Goal: Task Accomplishment & Management: Complete application form

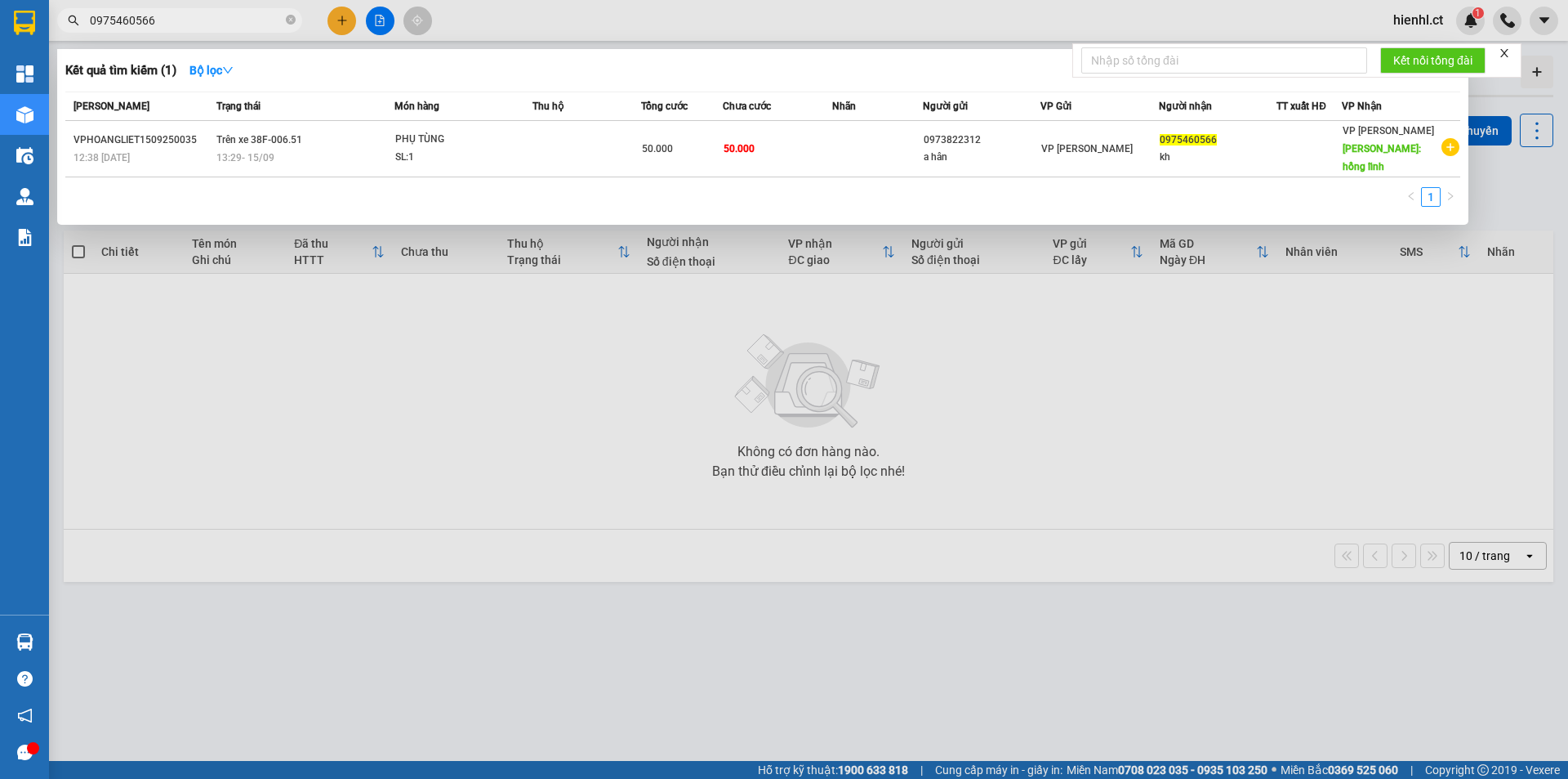
click at [1506, 49] on icon "close" at bounding box center [1504, 53] width 12 height 12
click at [1029, 17] on div at bounding box center [784, 389] width 1568 height 779
click at [289, 22] on icon "close-circle" at bounding box center [290, 19] width 10 height 10
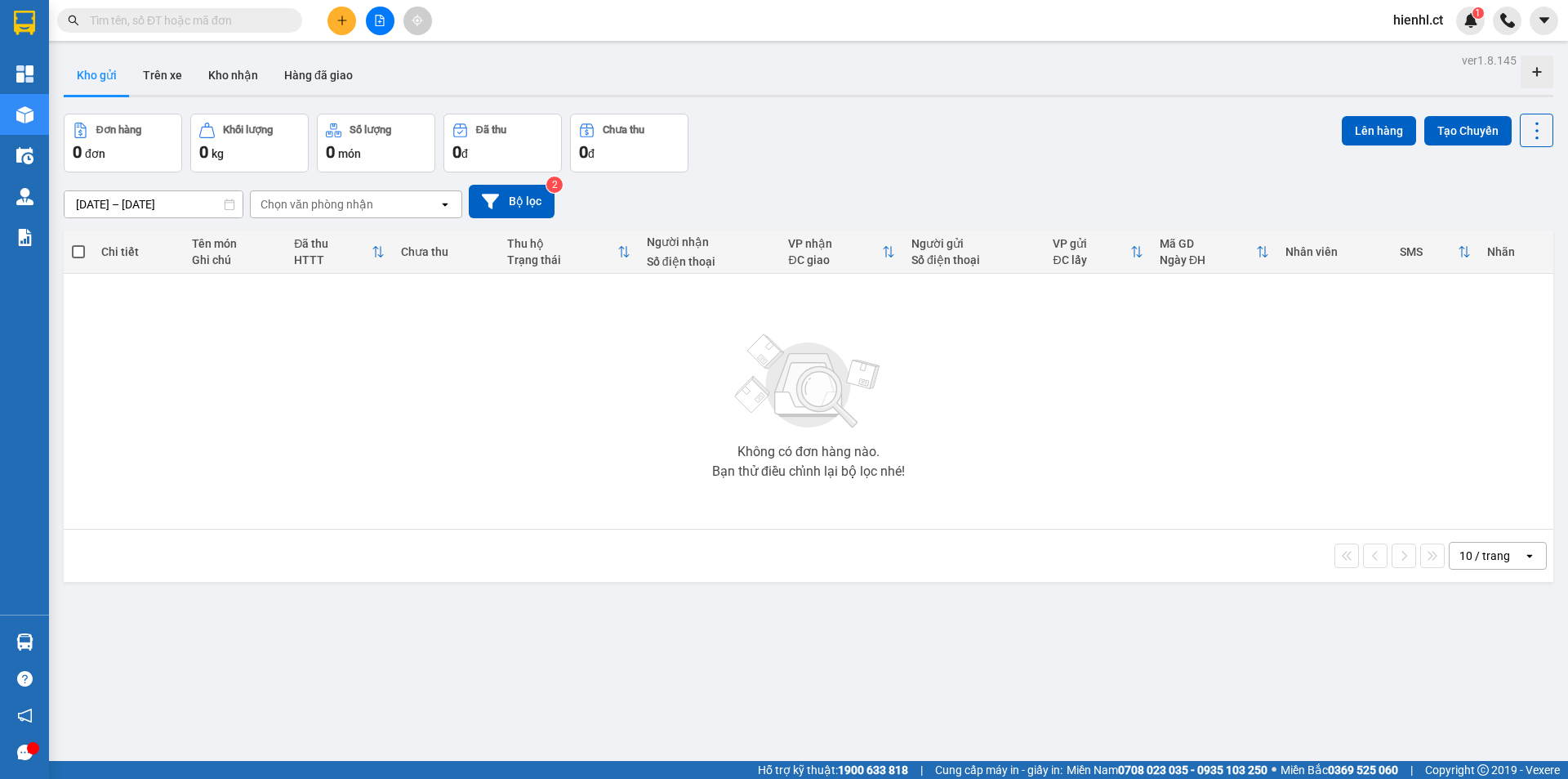
click at [611, 72] on div "Kho gửi Trên xe Kho nhận Hàng đã giao" at bounding box center [808, 77] width 1489 height 44
click at [170, 19] on input "text" at bounding box center [186, 21] width 193 height 18
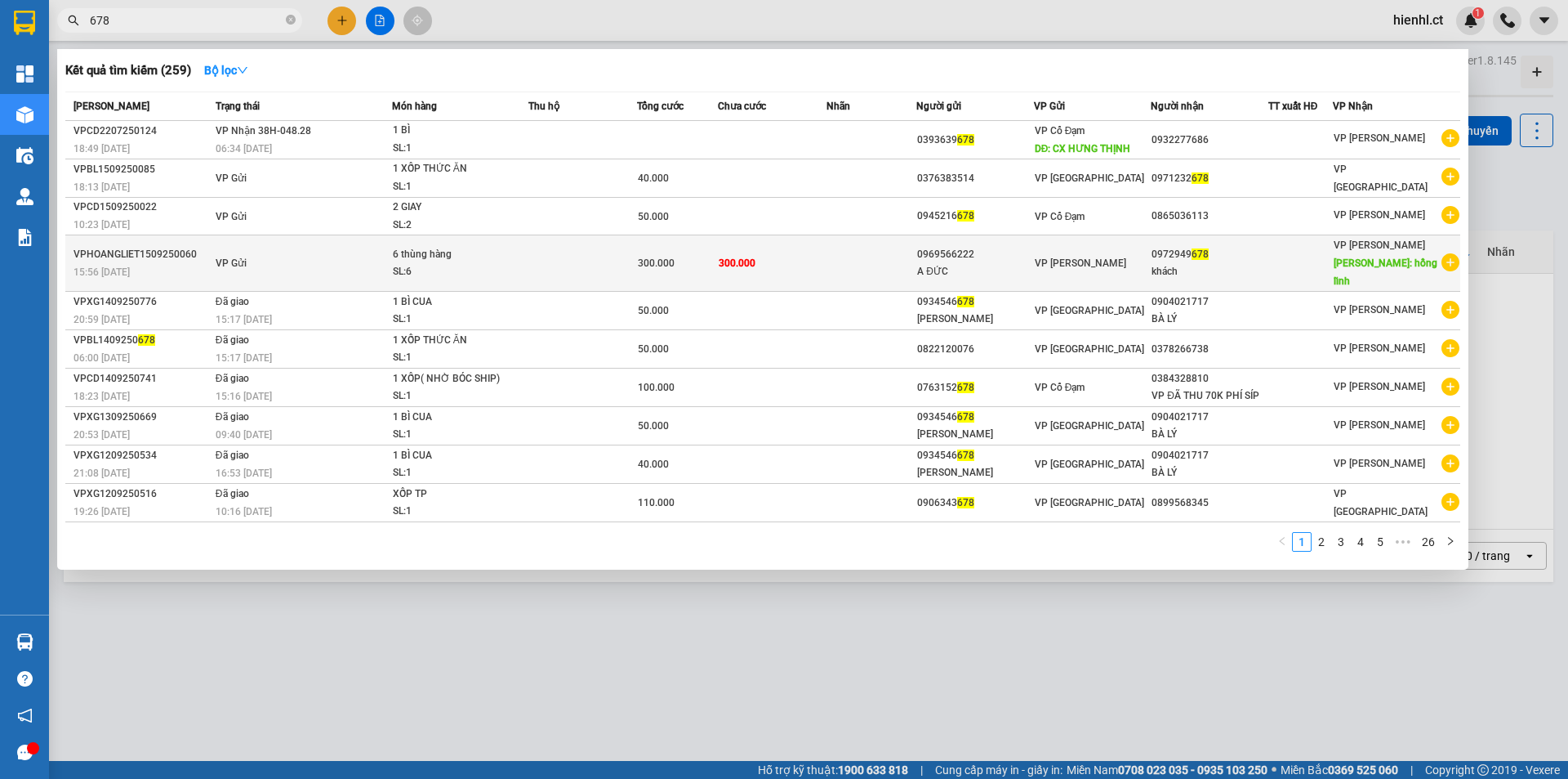
type input "678"
click at [681, 254] on div "300.000" at bounding box center [677, 263] width 79 height 18
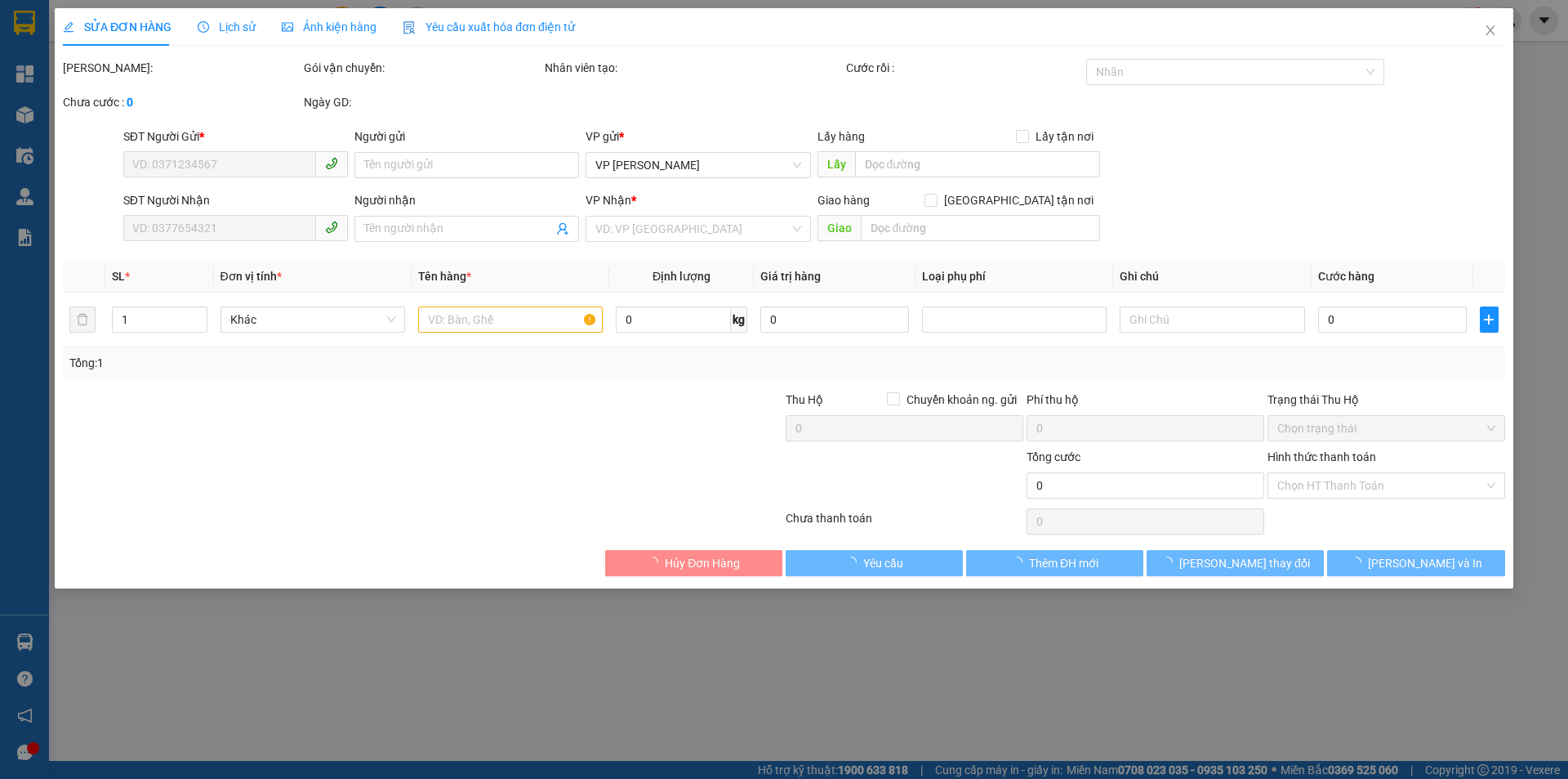
type input "0969566222"
type input "A ĐỨC"
type input "0972949678"
type input "khách"
type input "hồng lĩnh"
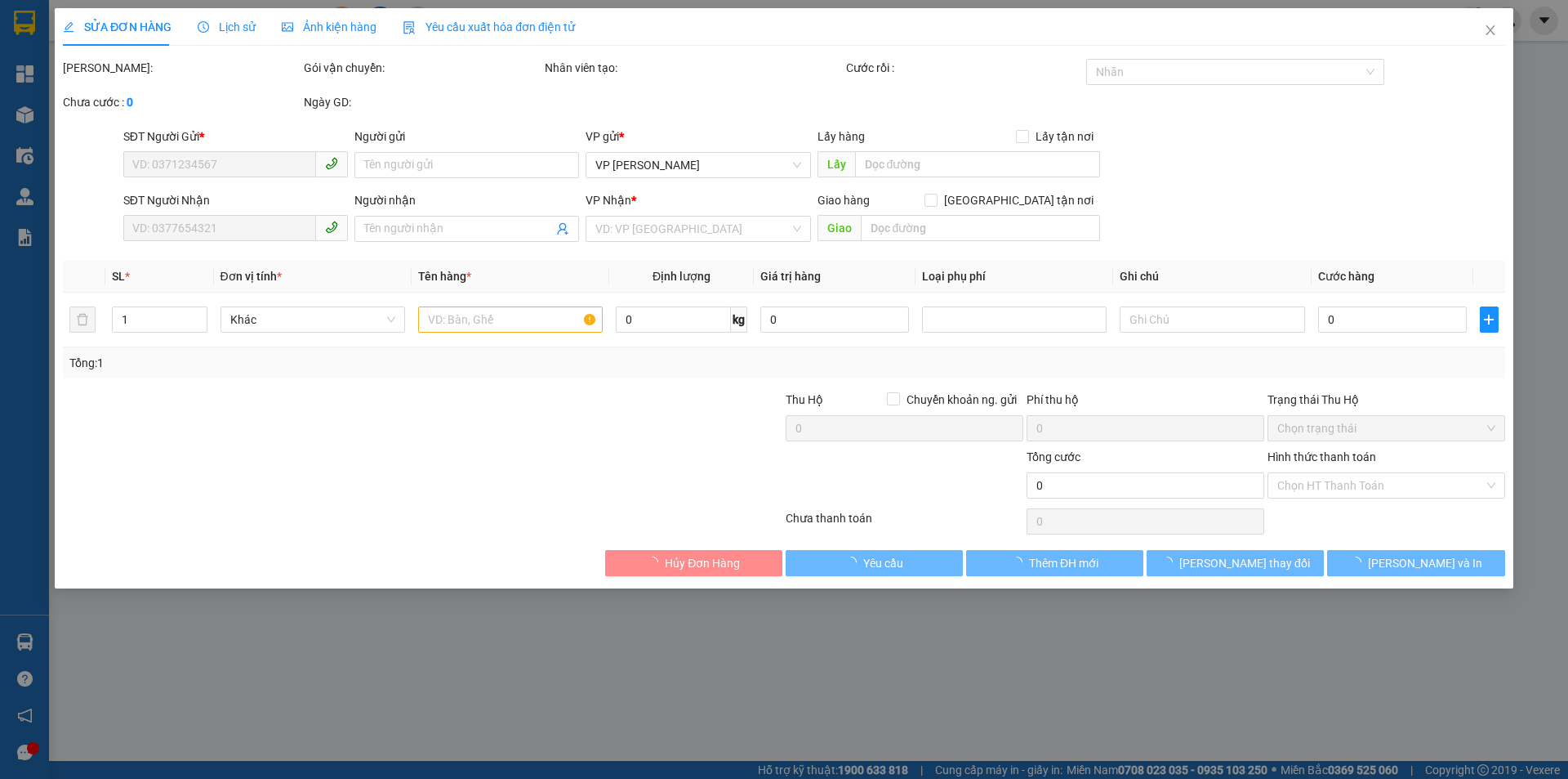
type input "300.000"
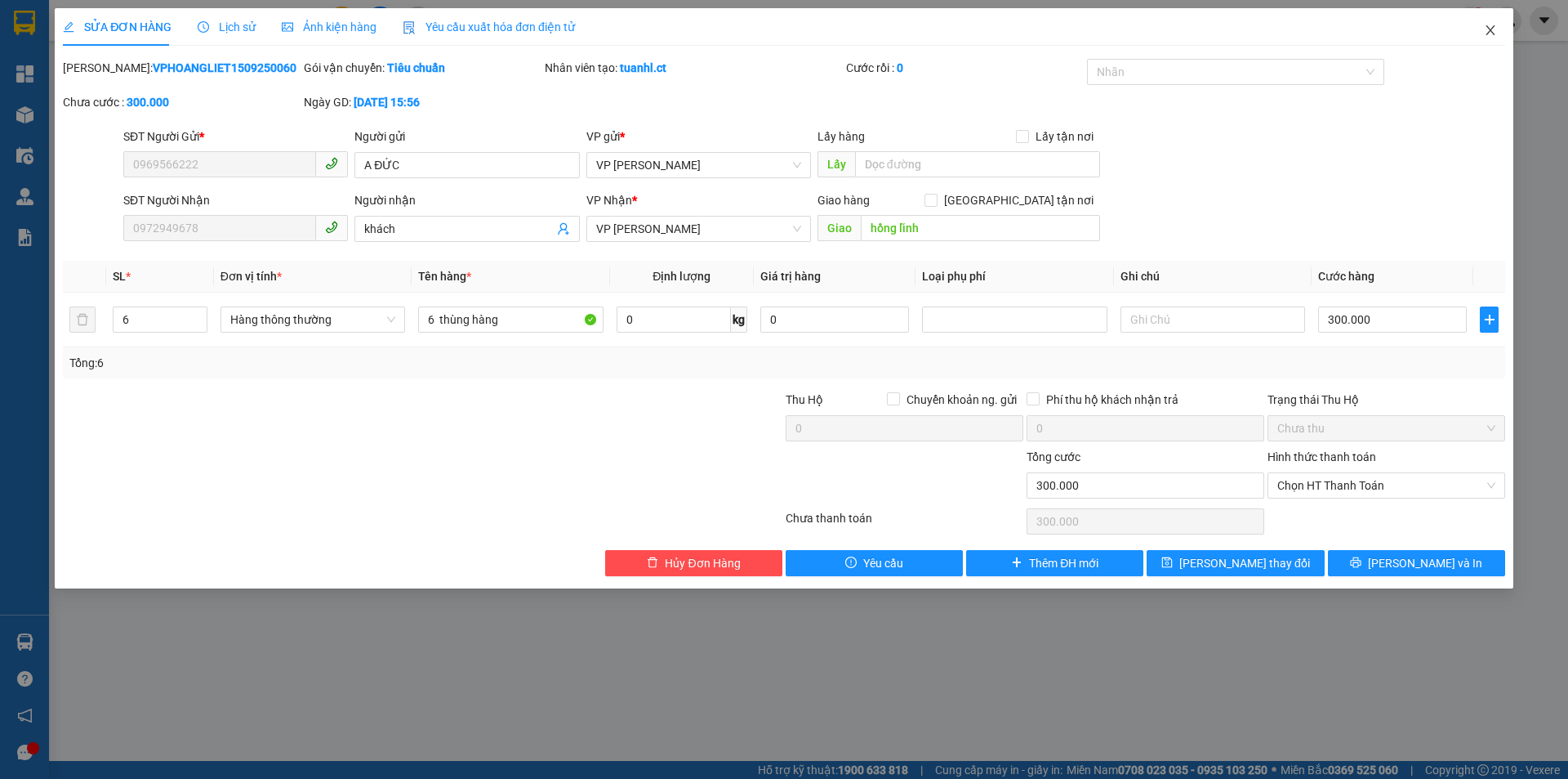
click at [1492, 29] on icon "close" at bounding box center [1490, 30] width 9 height 10
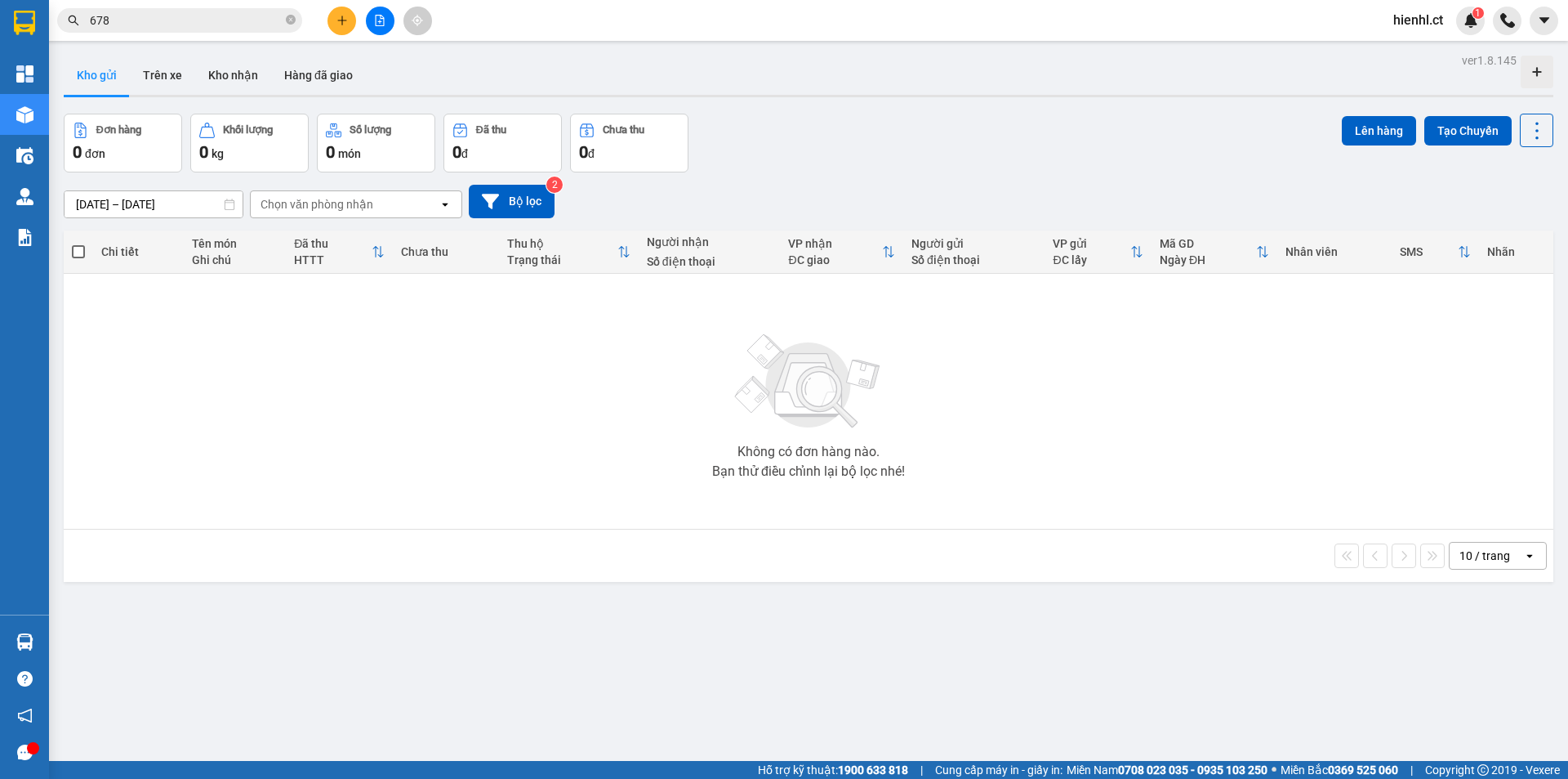
click at [150, 17] on input "678" at bounding box center [186, 21] width 193 height 18
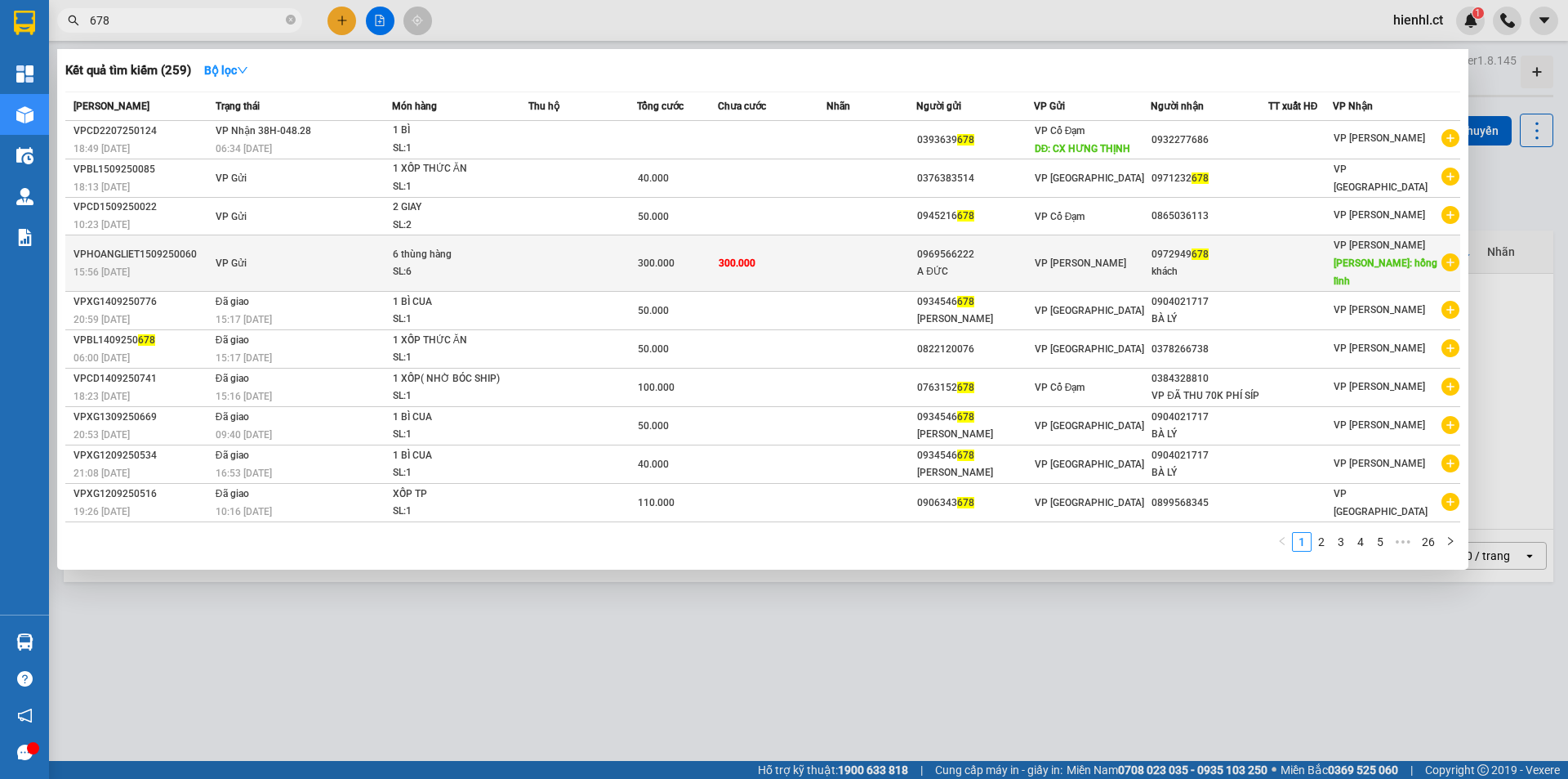
click at [760, 252] on td "300.000" at bounding box center [771, 263] width 108 height 56
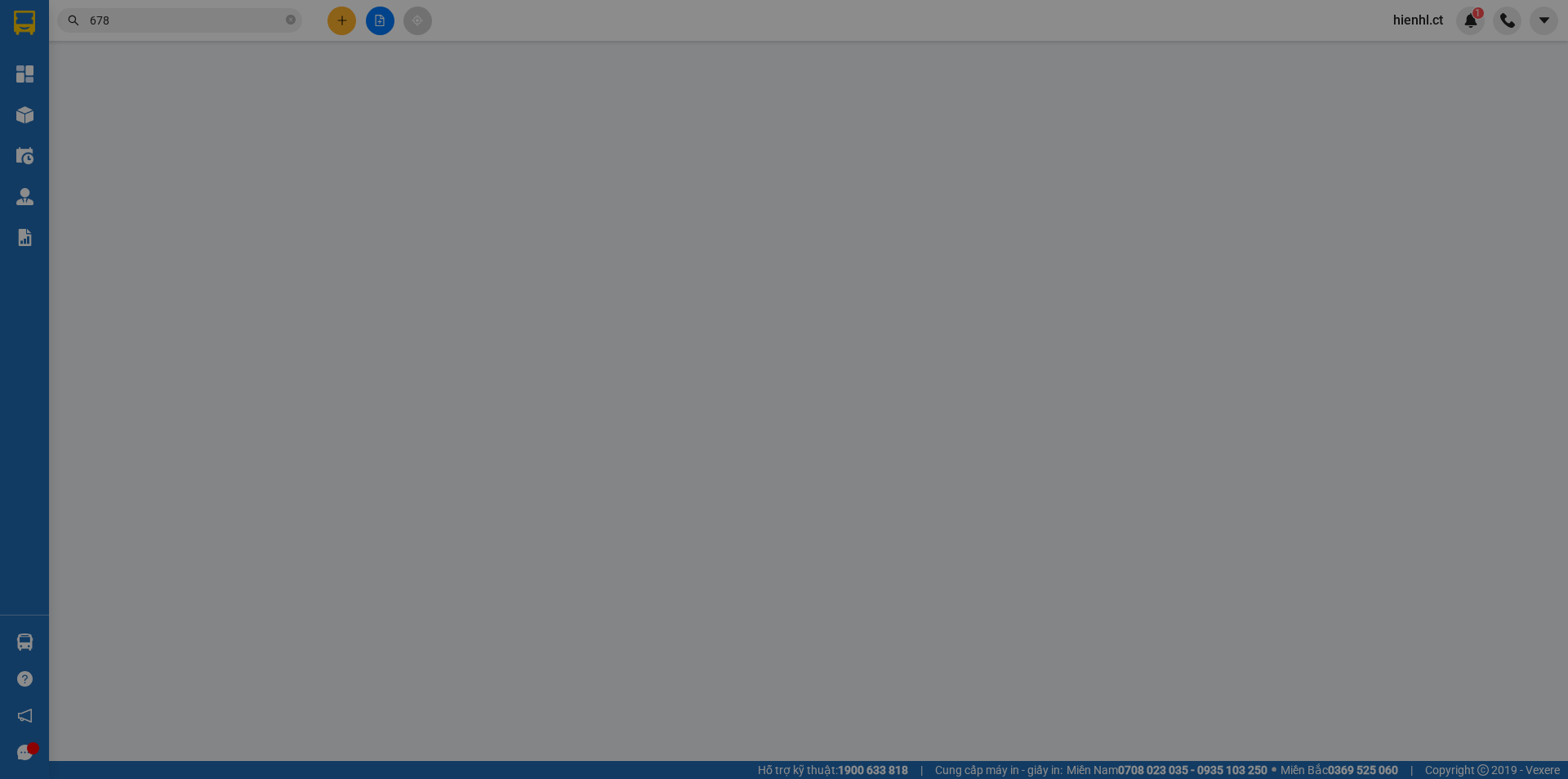
type input "0969566222"
type input "A ĐỨC"
type input "0972949678"
type input "khách"
type input "hồng lĩnh"
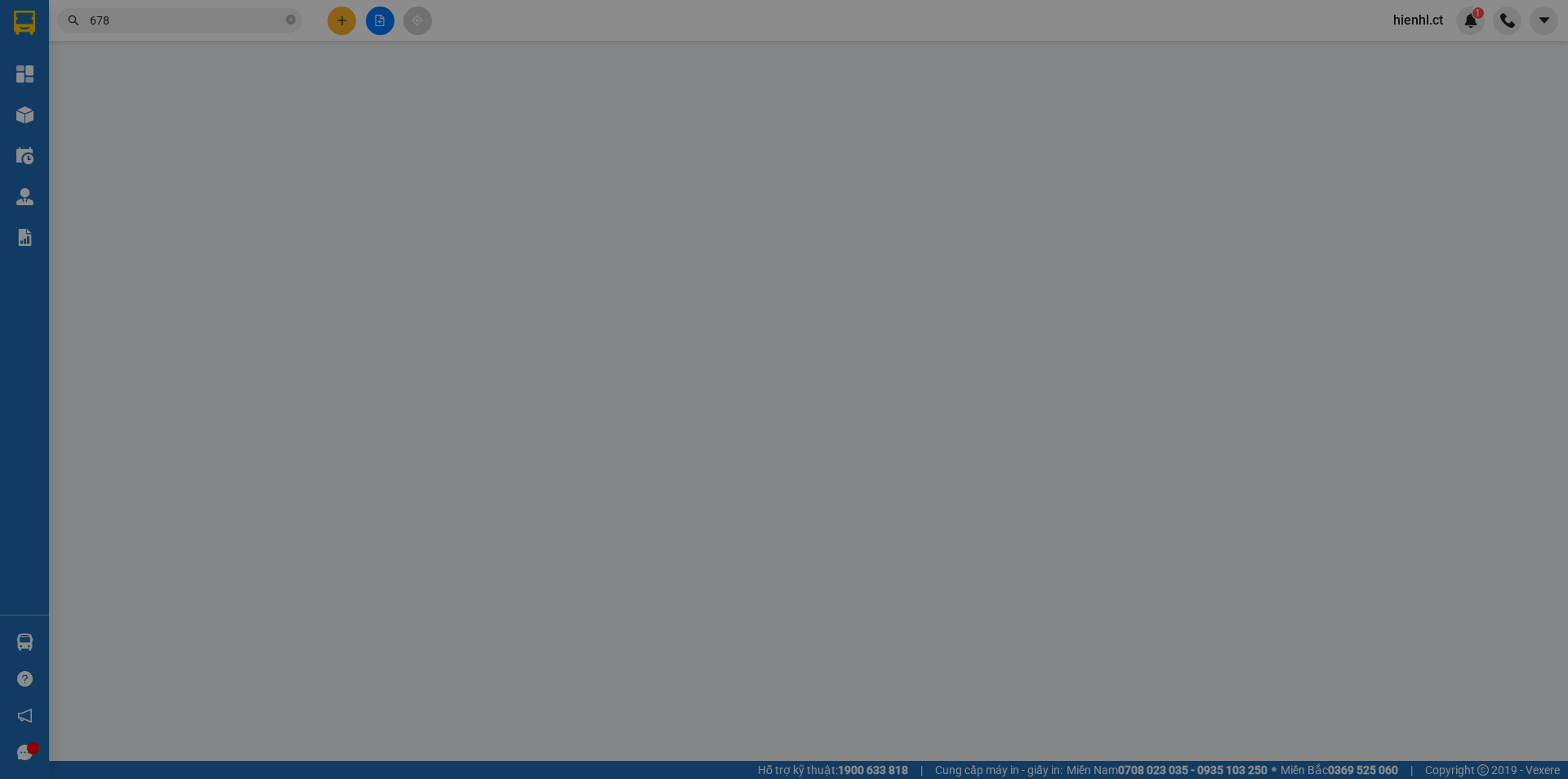
type input "300.000"
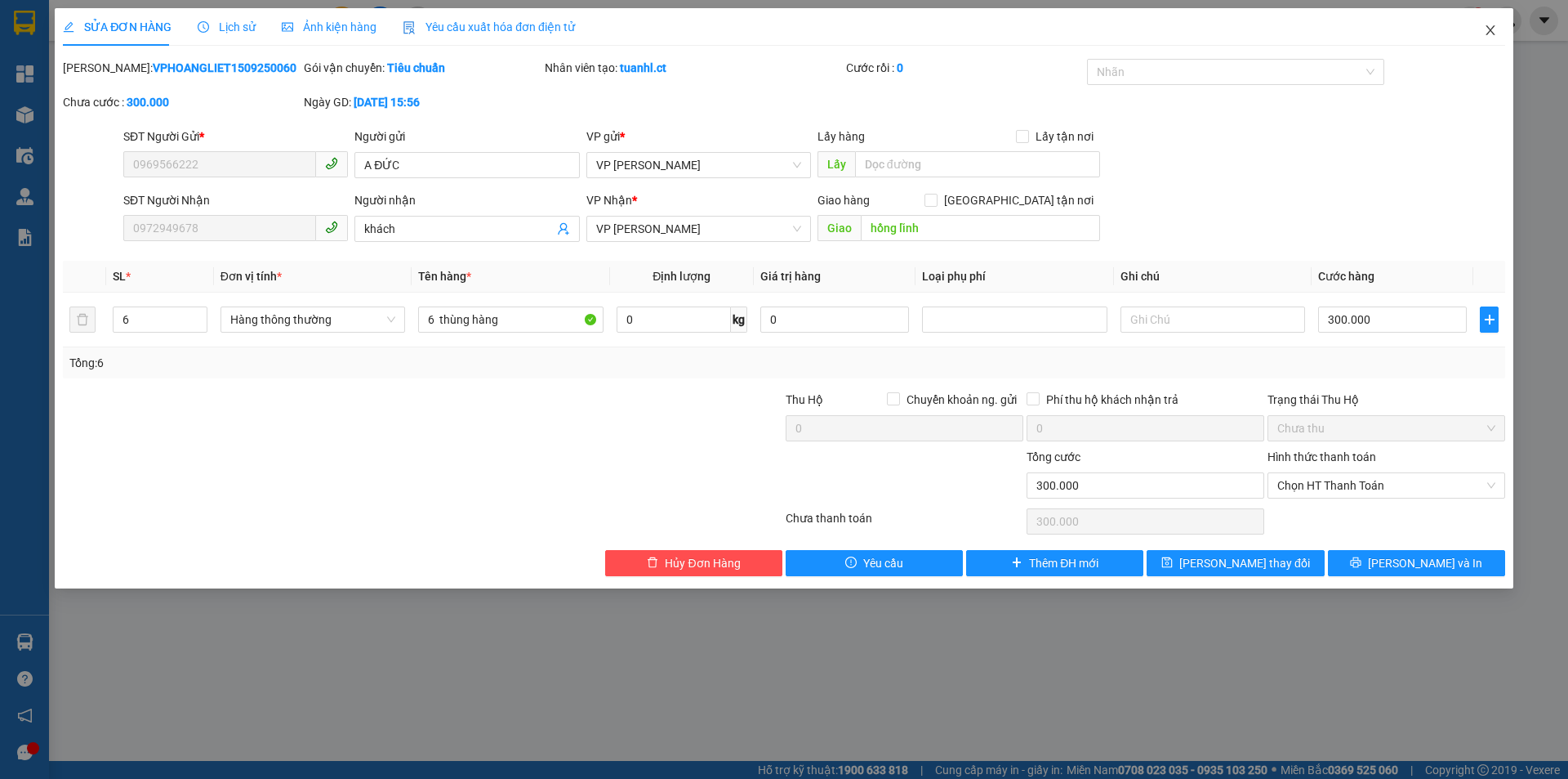
click at [1488, 33] on icon "close" at bounding box center [1490, 30] width 13 height 13
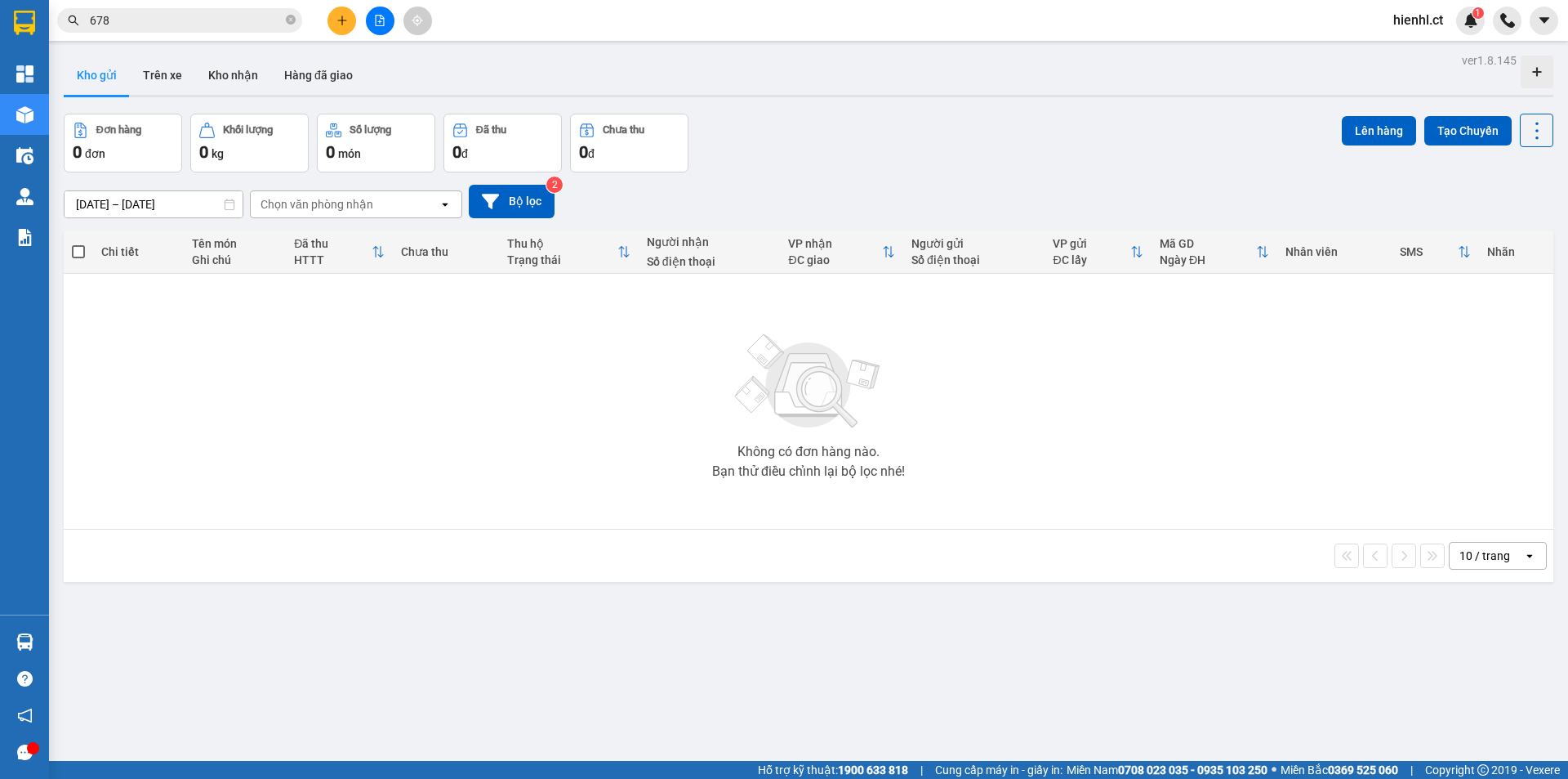
click at [769, 141] on div "Đơn hàng 0 đơn Khối lượng 0 kg Số lượng 0 món Đã thu 0 đ Chưa thu 0 đ Lên hàng …" at bounding box center [808, 142] width 1489 height 59
click at [342, 16] on icon "plus" at bounding box center [342, 20] width 12 height 12
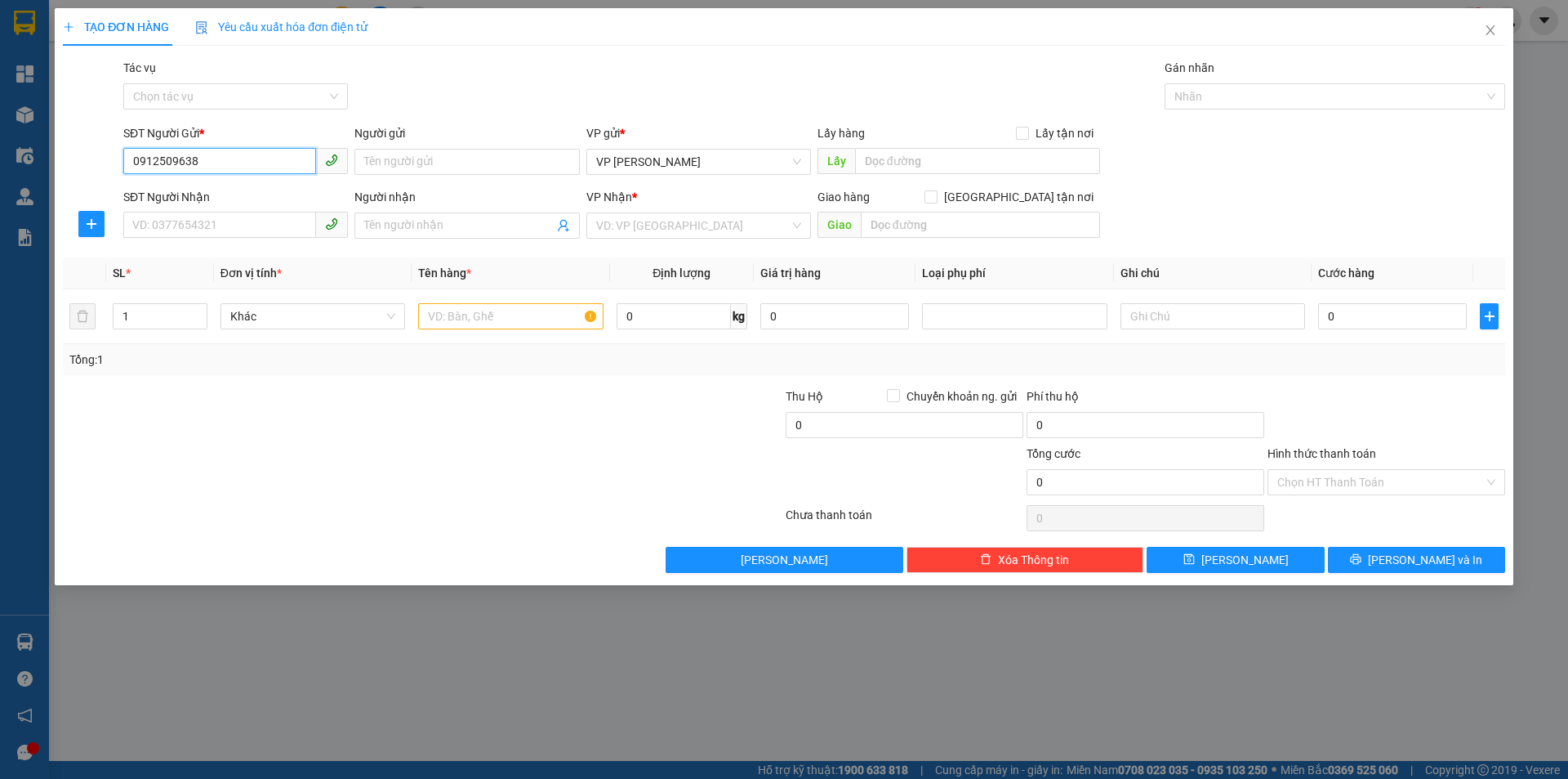
click at [185, 161] on input "0912509638" at bounding box center [219, 161] width 193 height 26
type input "0912509038"
click at [255, 187] on div "0912509038 - A Phong" at bounding box center [236, 195] width 205 height 18
type input "A Phong"
type input "0379896979"
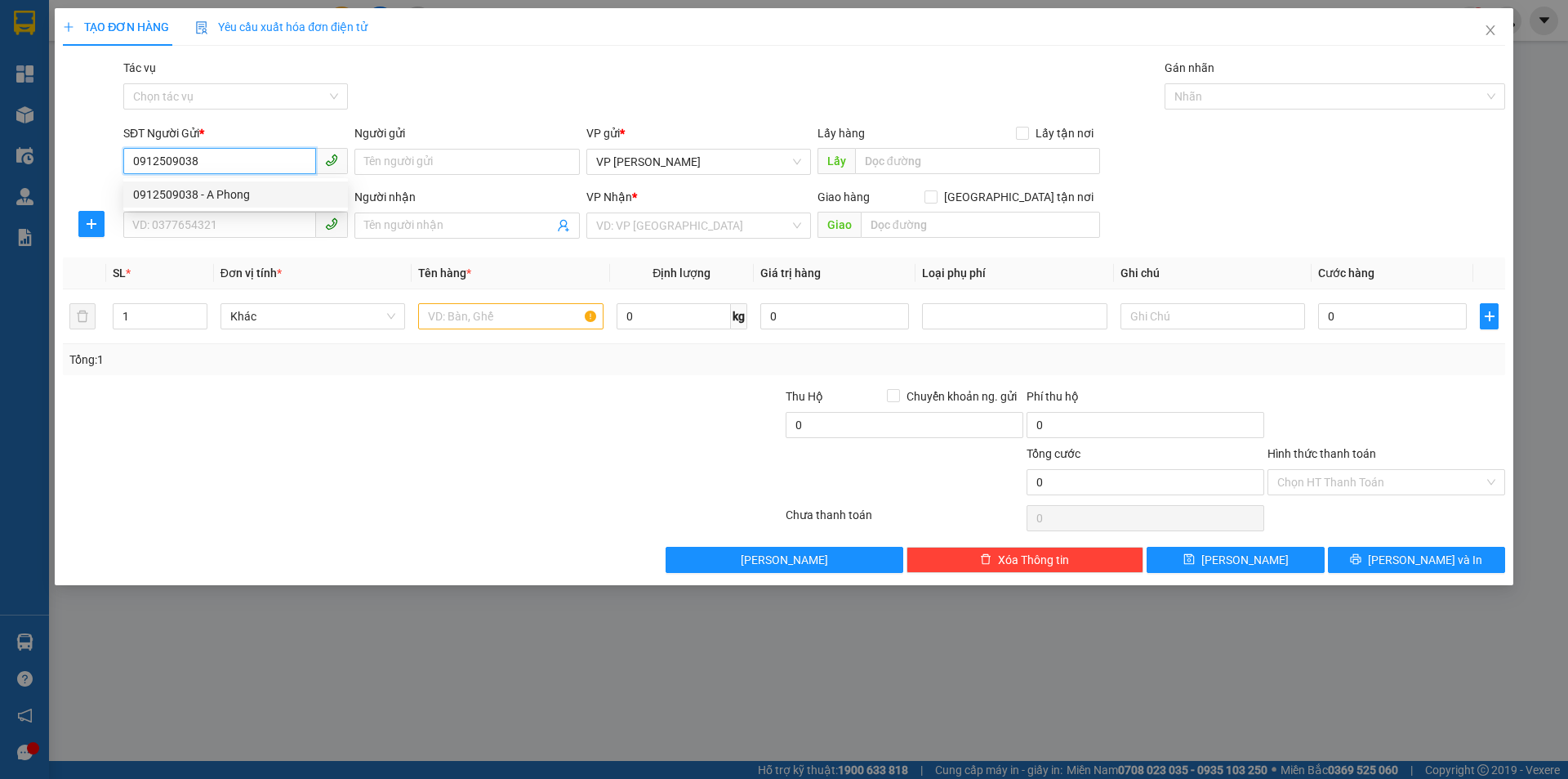
type input "thắng [PERSON_NAME]"
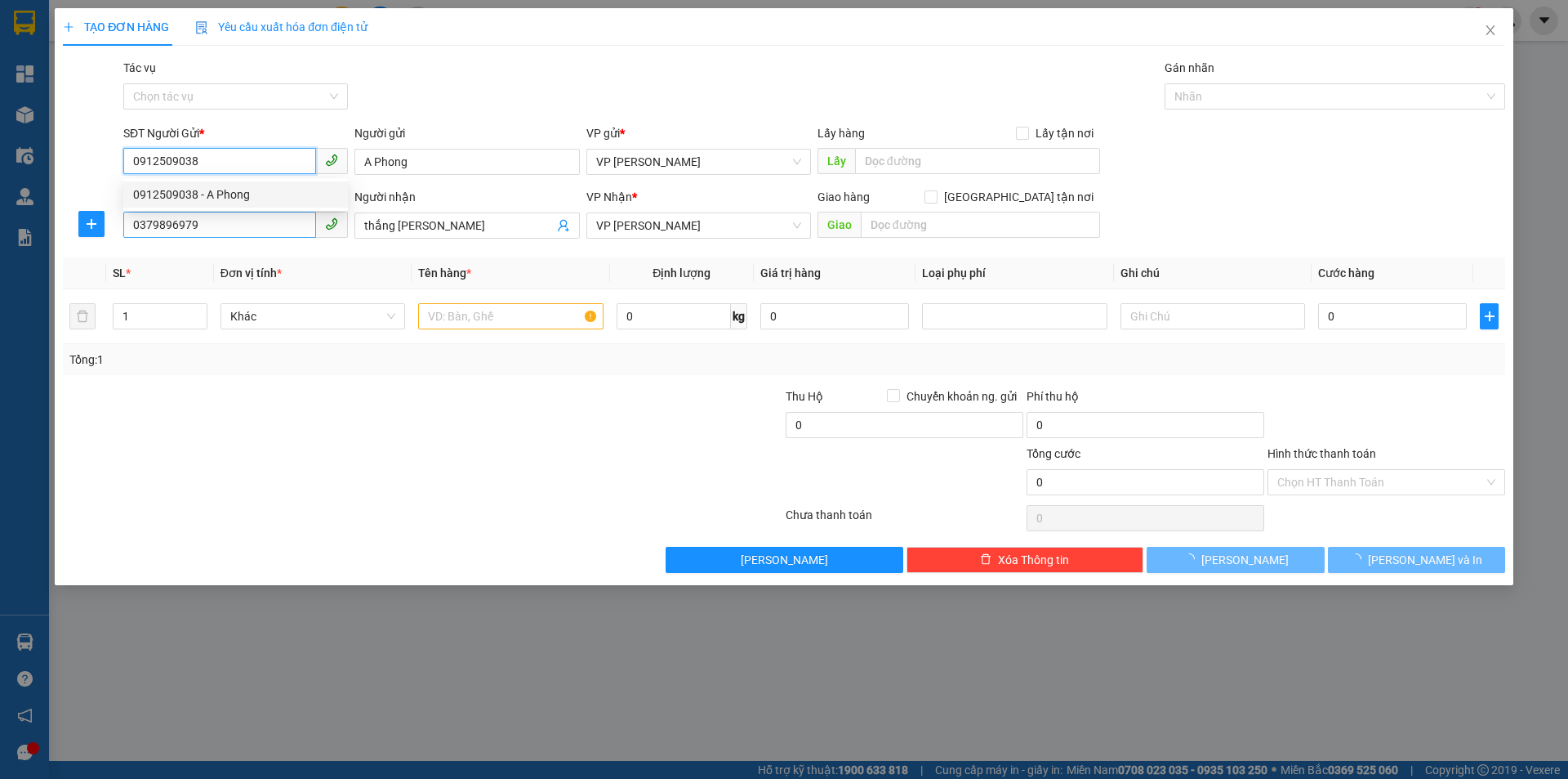
type input "80.000"
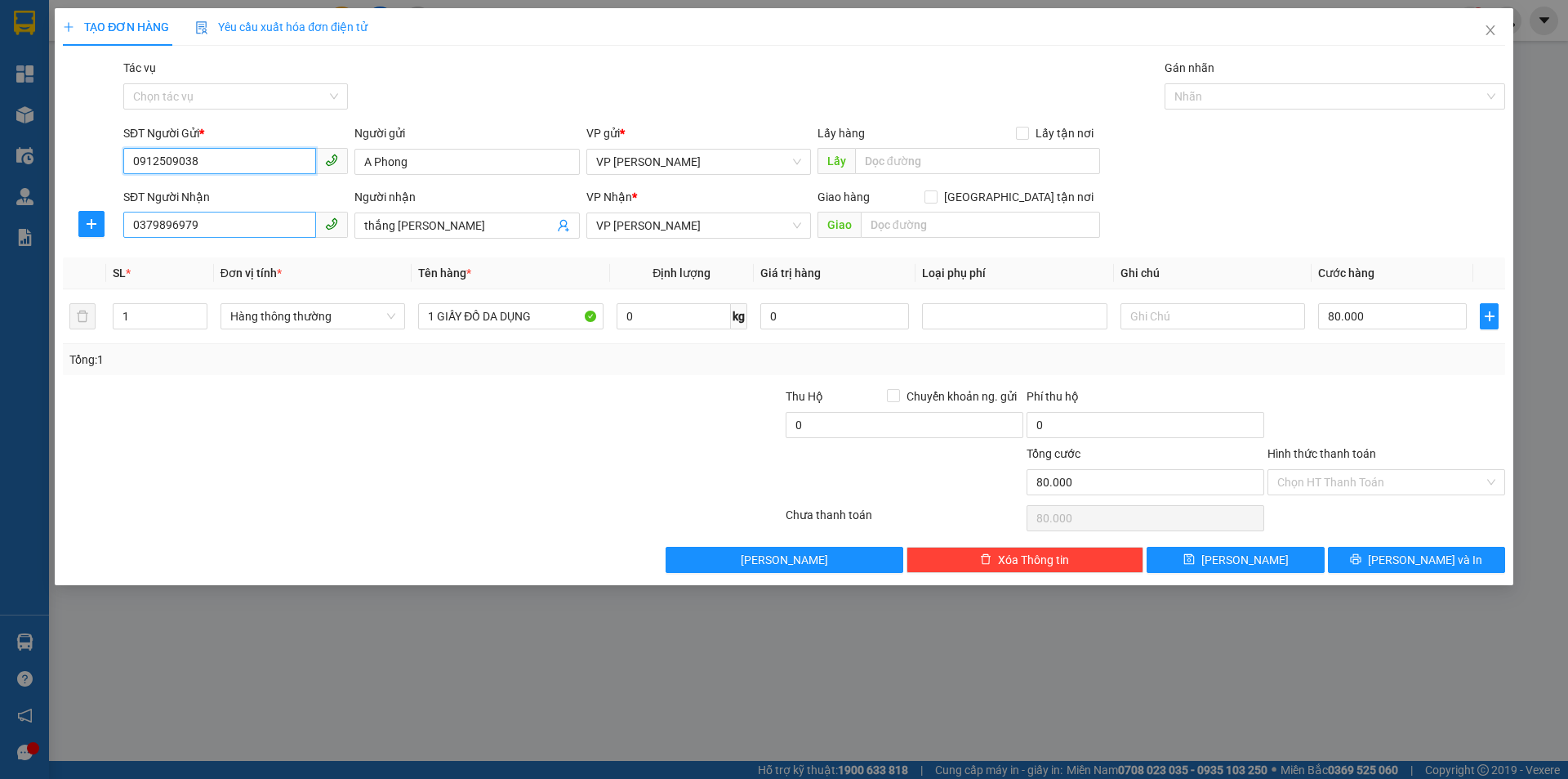
type input "0912509038"
click at [203, 227] on input "0379896979" at bounding box center [219, 224] width 193 height 26
drag, startPoint x: 252, startPoint y: 221, endPoint x: 93, endPoint y: 219, distance: 159.0
click at [93, 219] on div "SĐT Người Nhận 0379896979 Người nhận thắng vân VP Nhận * VP [PERSON_NAME] hàng …" at bounding box center [784, 216] width 1446 height 57
type input "0945170488"
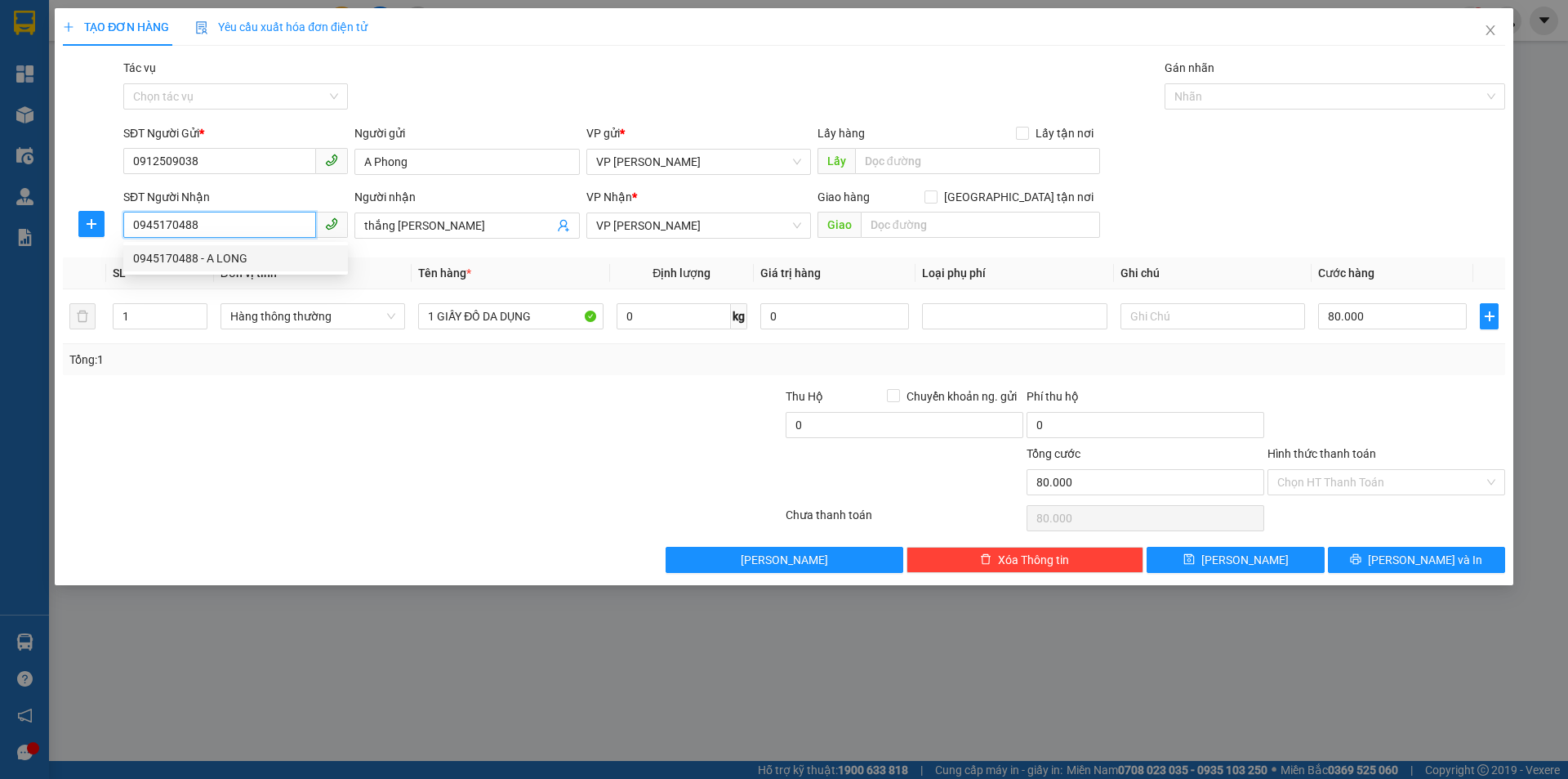
click at [229, 255] on div "0945170488 - A LONG" at bounding box center [236, 258] width 205 height 18
type input "A LONG"
type input "160.000"
type input "0945170488"
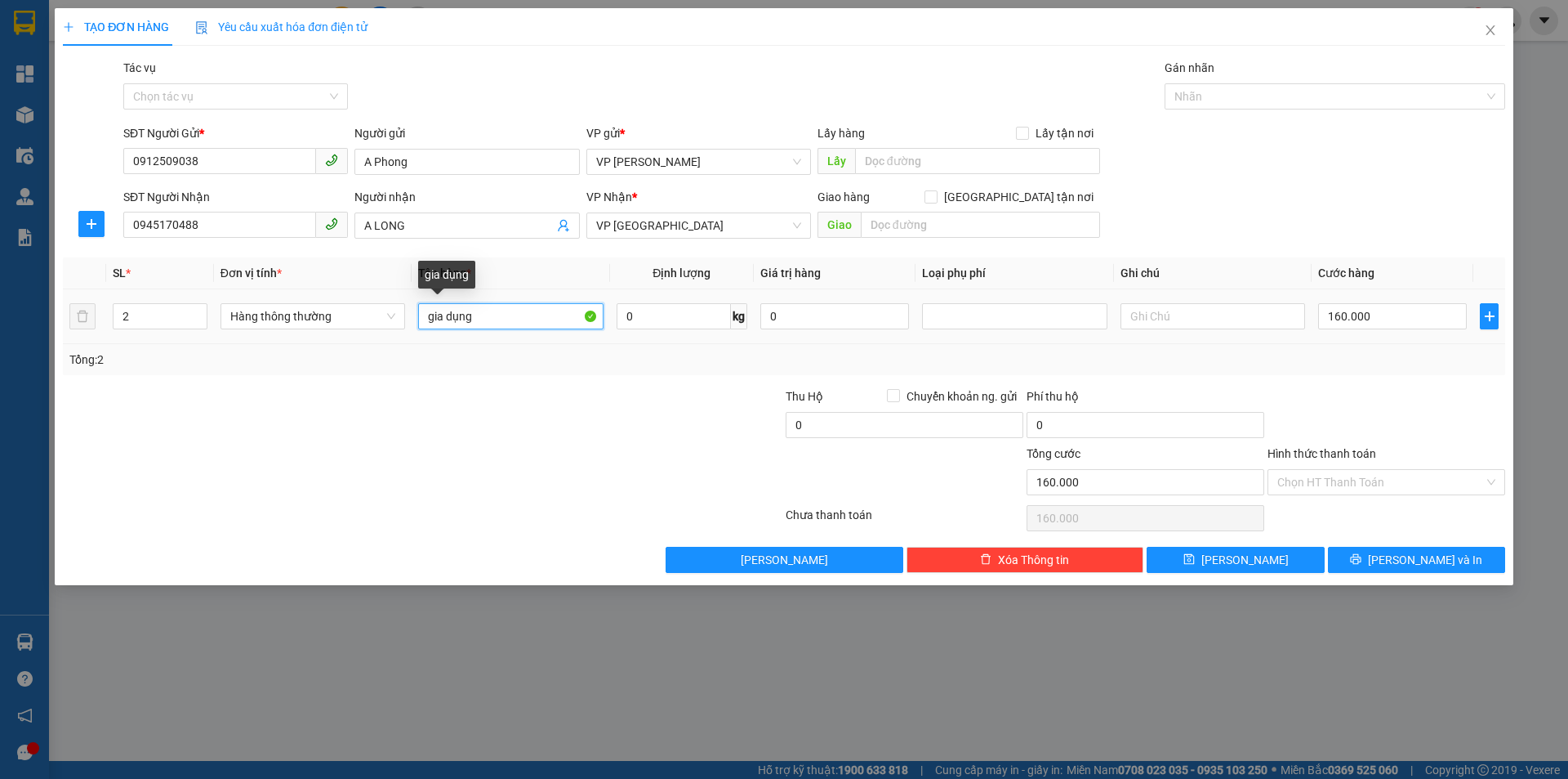
click at [425, 315] on input "gia dụng" at bounding box center [510, 316] width 185 height 26
type input "2 KIỆN gia dụng"
click at [1344, 481] on input "Hình thức thanh toán" at bounding box center [1380, 482] width 207 height 24
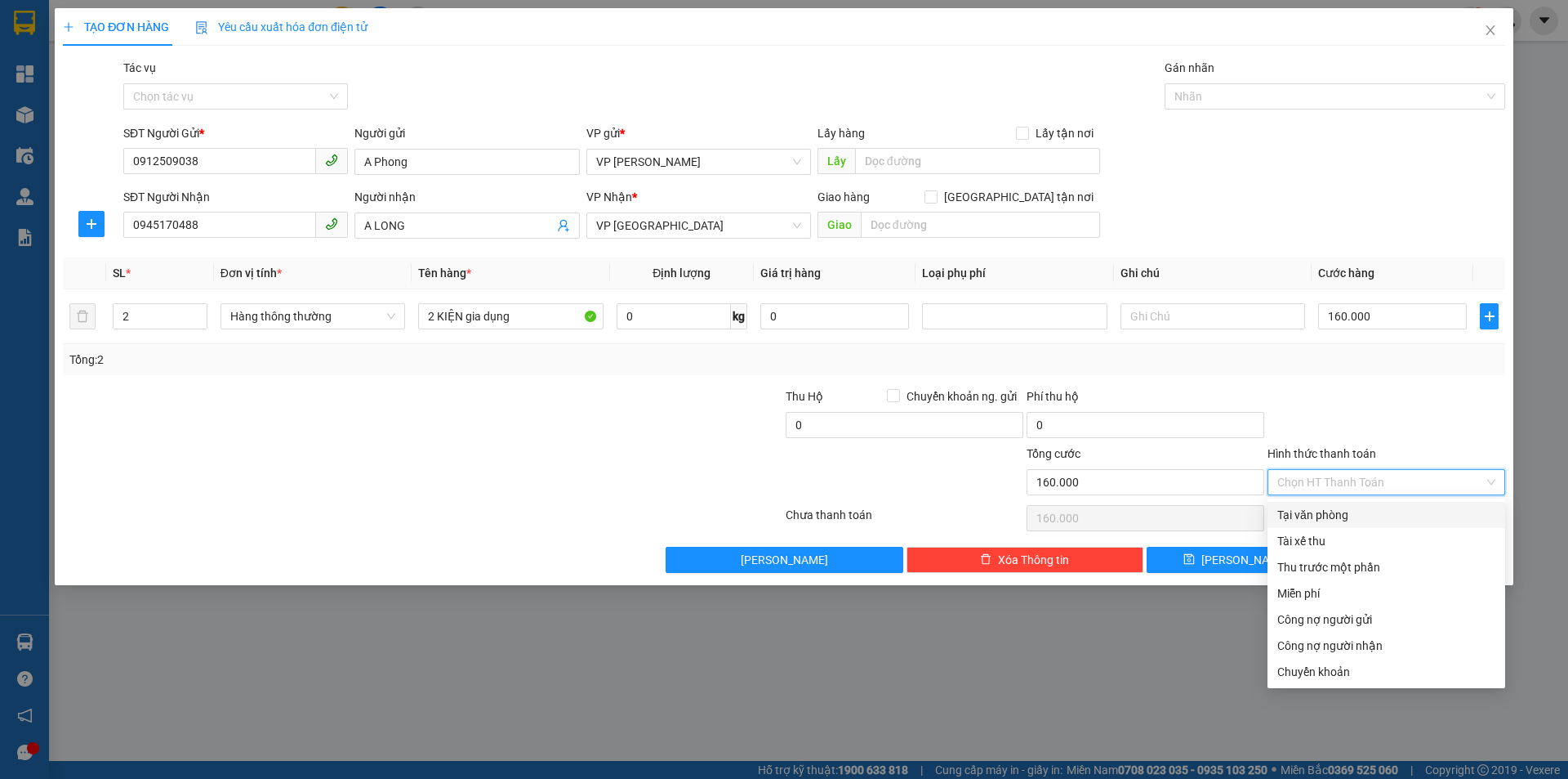
click at [1332, 514] on div "Tại văn phòng" at bounding box center [1386, 515] width 218 height 18
type input "0"
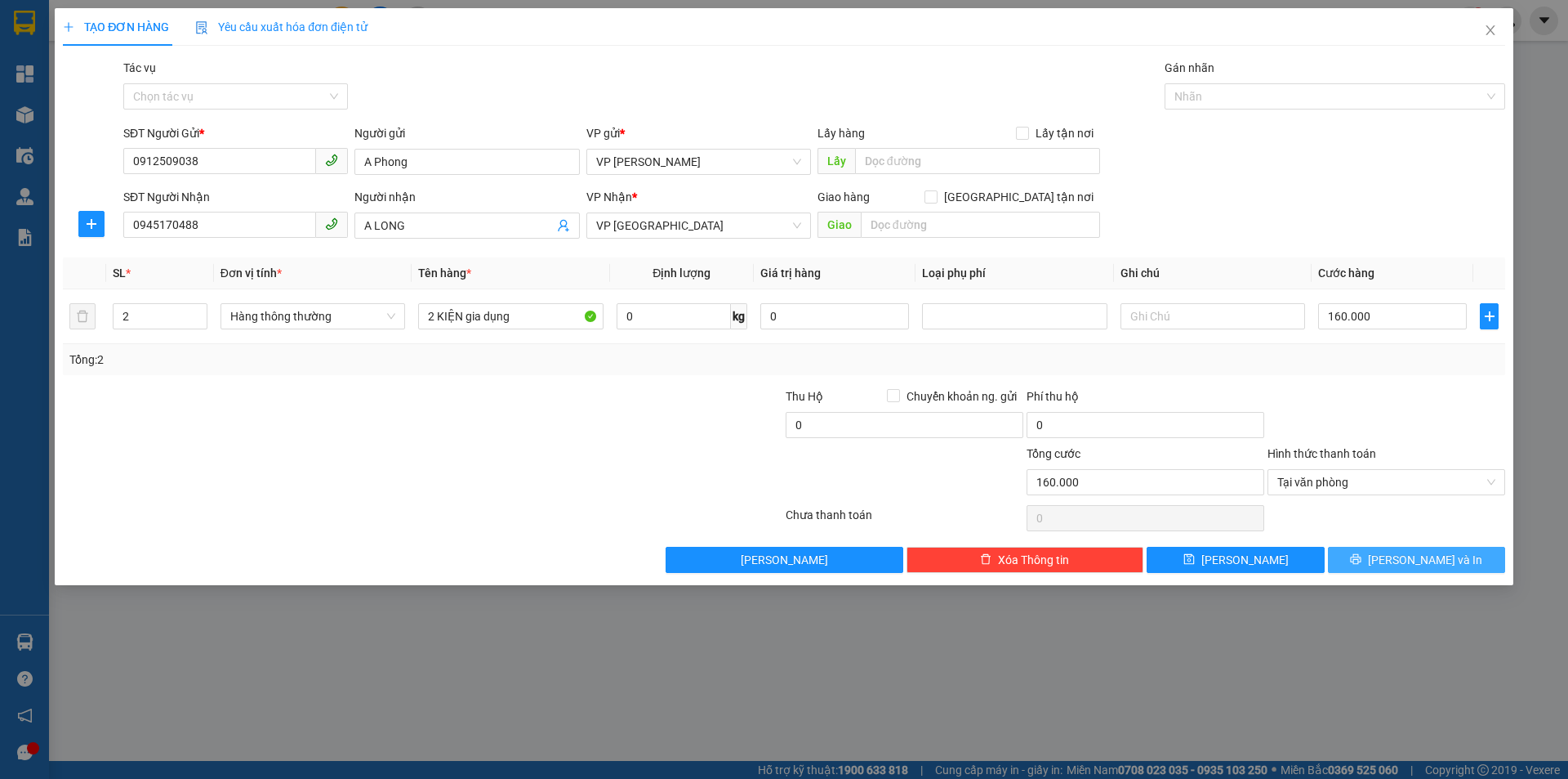
click at [1421, 559] on span "[PERSON_NAME] và In" at bounding box center [1425, 560] width 114 height 18
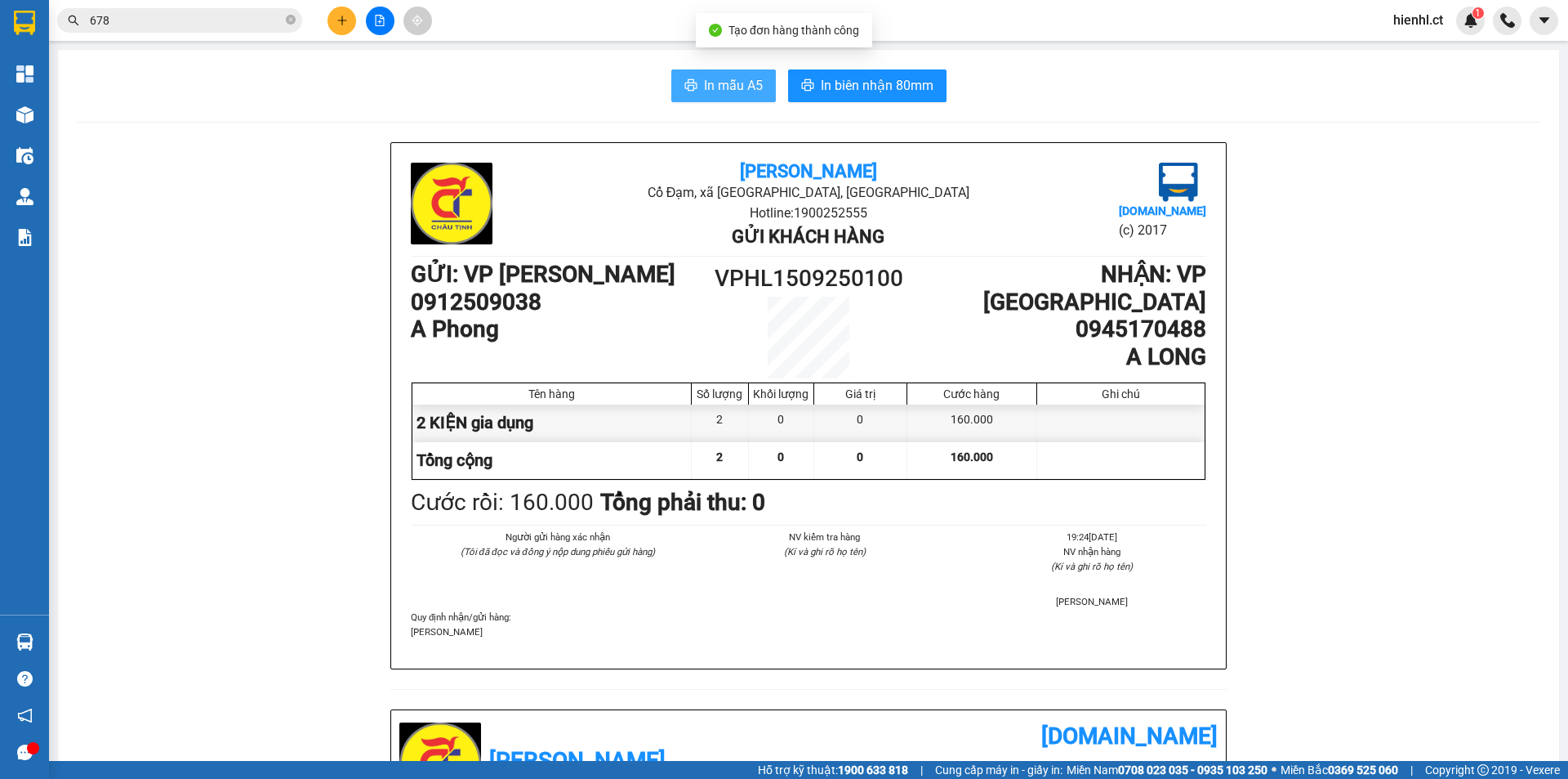
click at [729, 77] on span "In mẫu A5" at bounding box center [733, 85] width 59 height 21
click at [341, 23] on icon "plus" at bounding box center [342, 20] width 12 height 12
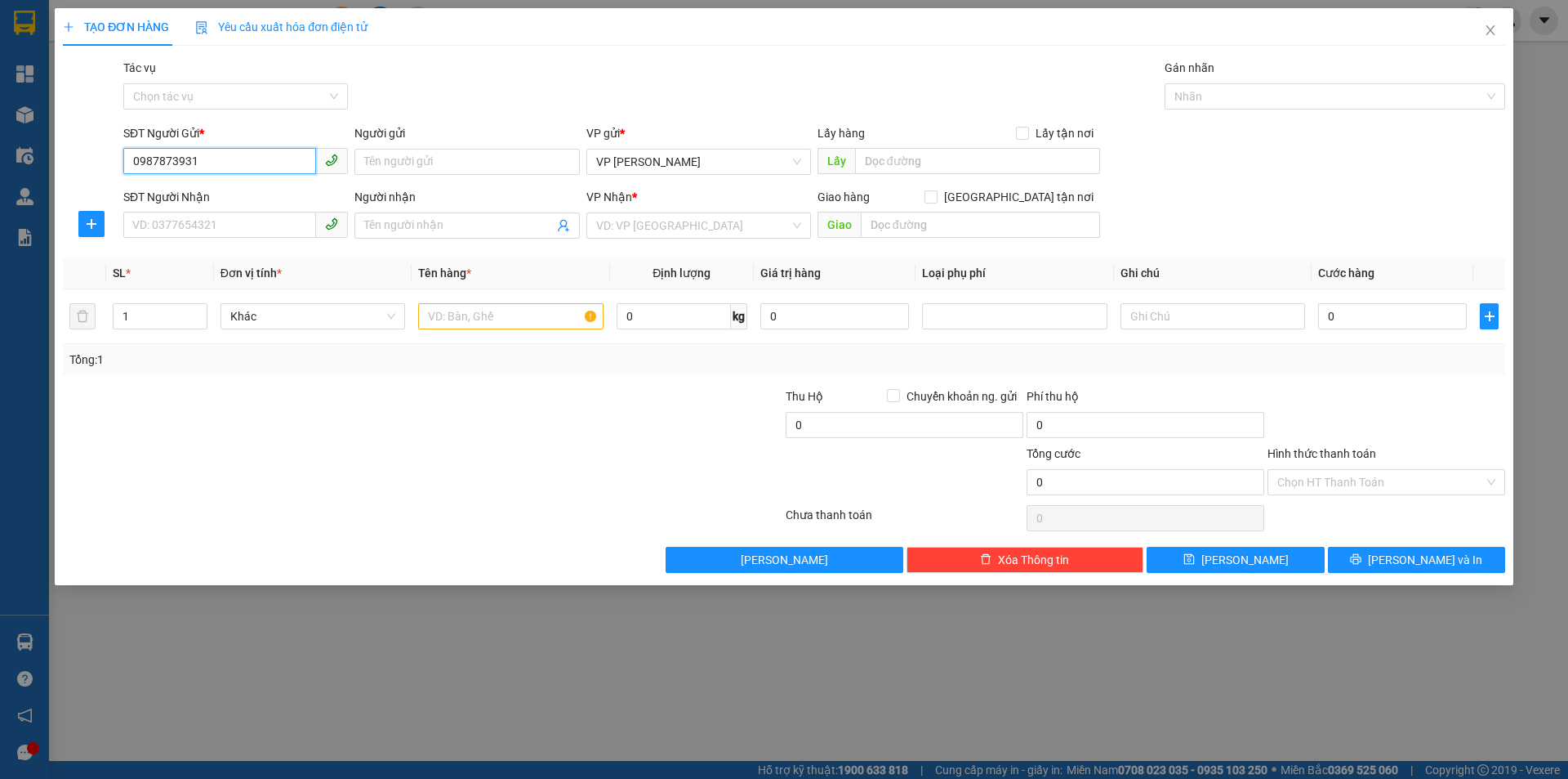
type input "0987873931"
click at [394, 155] on input "Người gửi" at bounding box center [467, 161] width 225 height 26
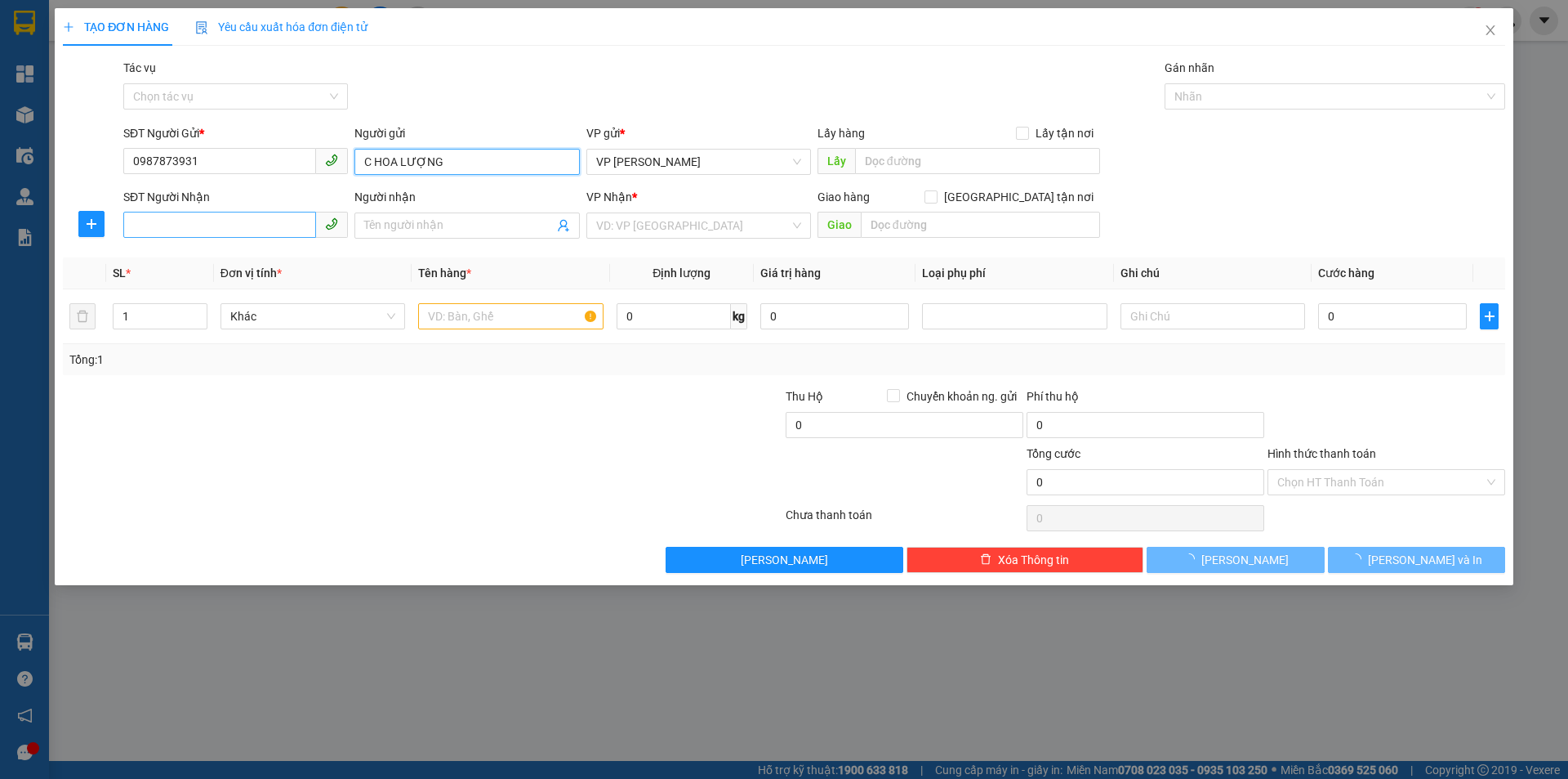
type input "C HOA LƯỢNG"
click at [179, 229] on input "SĐT Người Nhận" at bounding box center [219, 224] width 193 height 26
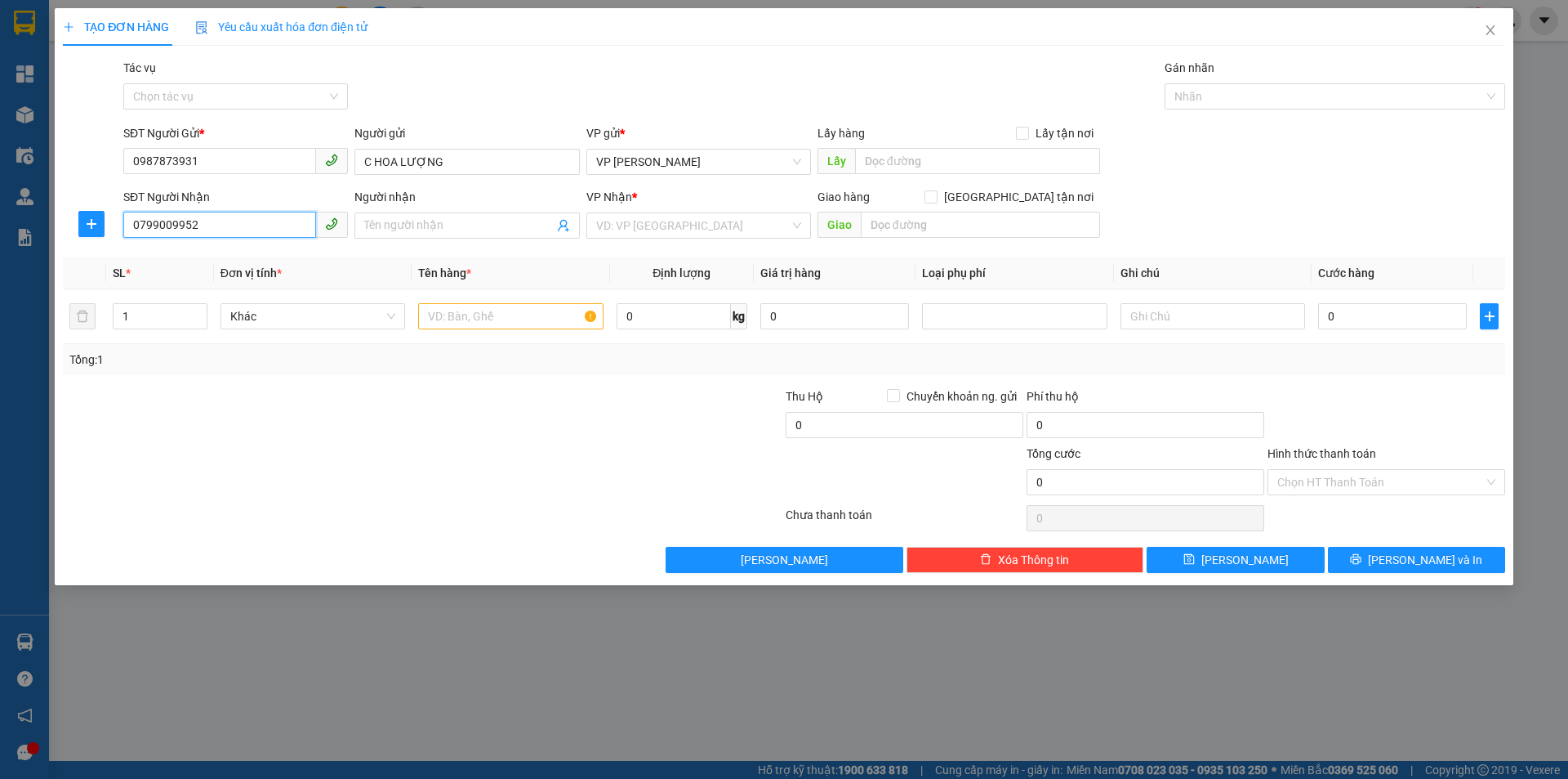
click at [168, 222] on input "0799009952" at bounding box center [219, 224] width 193 height 26
click at [170, 227] on input "0799009952" at bounding box center [219, 224] width 193 height 26
type input "0799004952"
click at [416, 233] on input "Người nhận" at bounding box center [459, 226] width 189 height 18
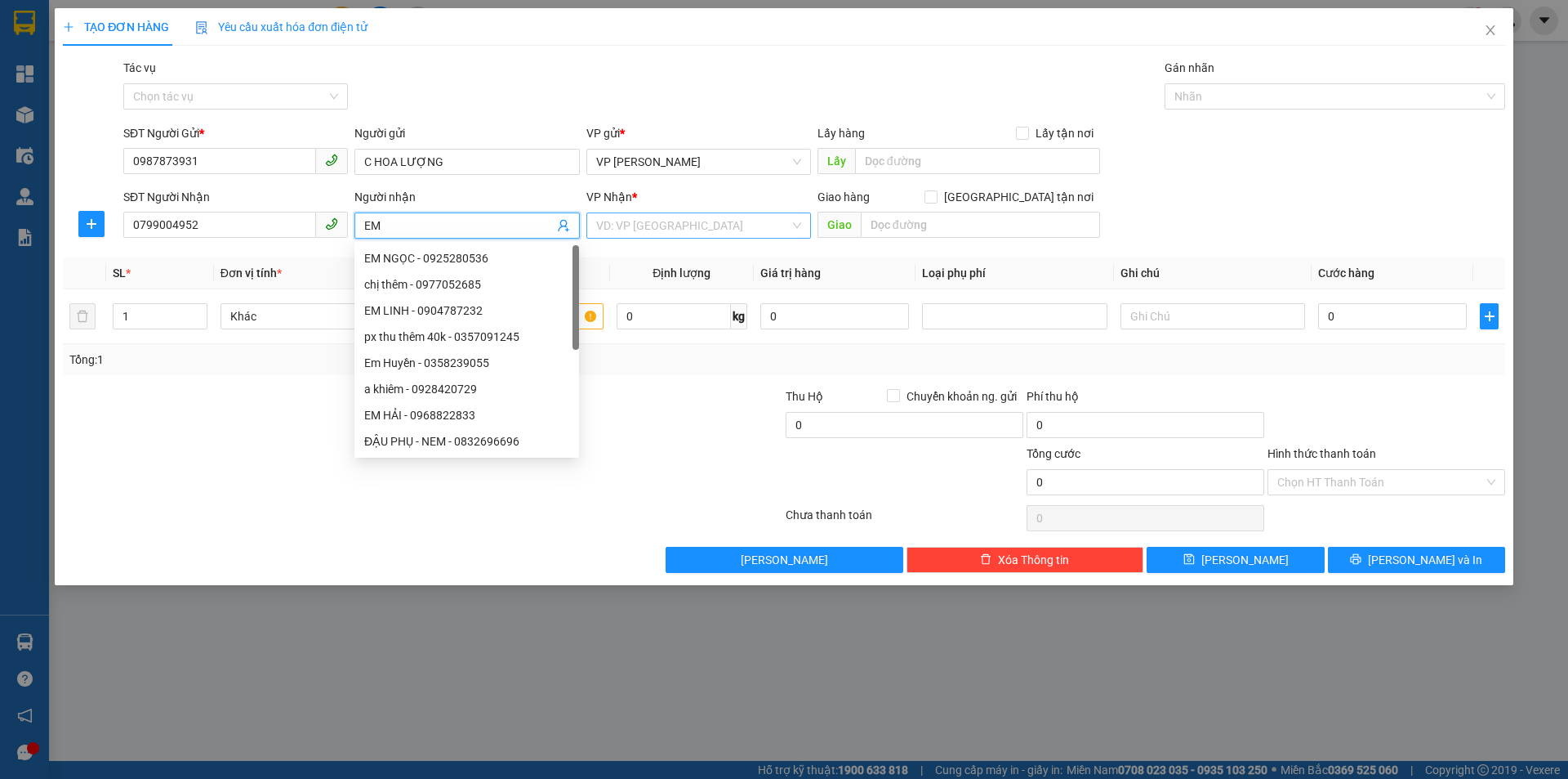
type input "EM"
click at [617, 229] on input "search" at bounding box center [693, 225] width 194 height 24
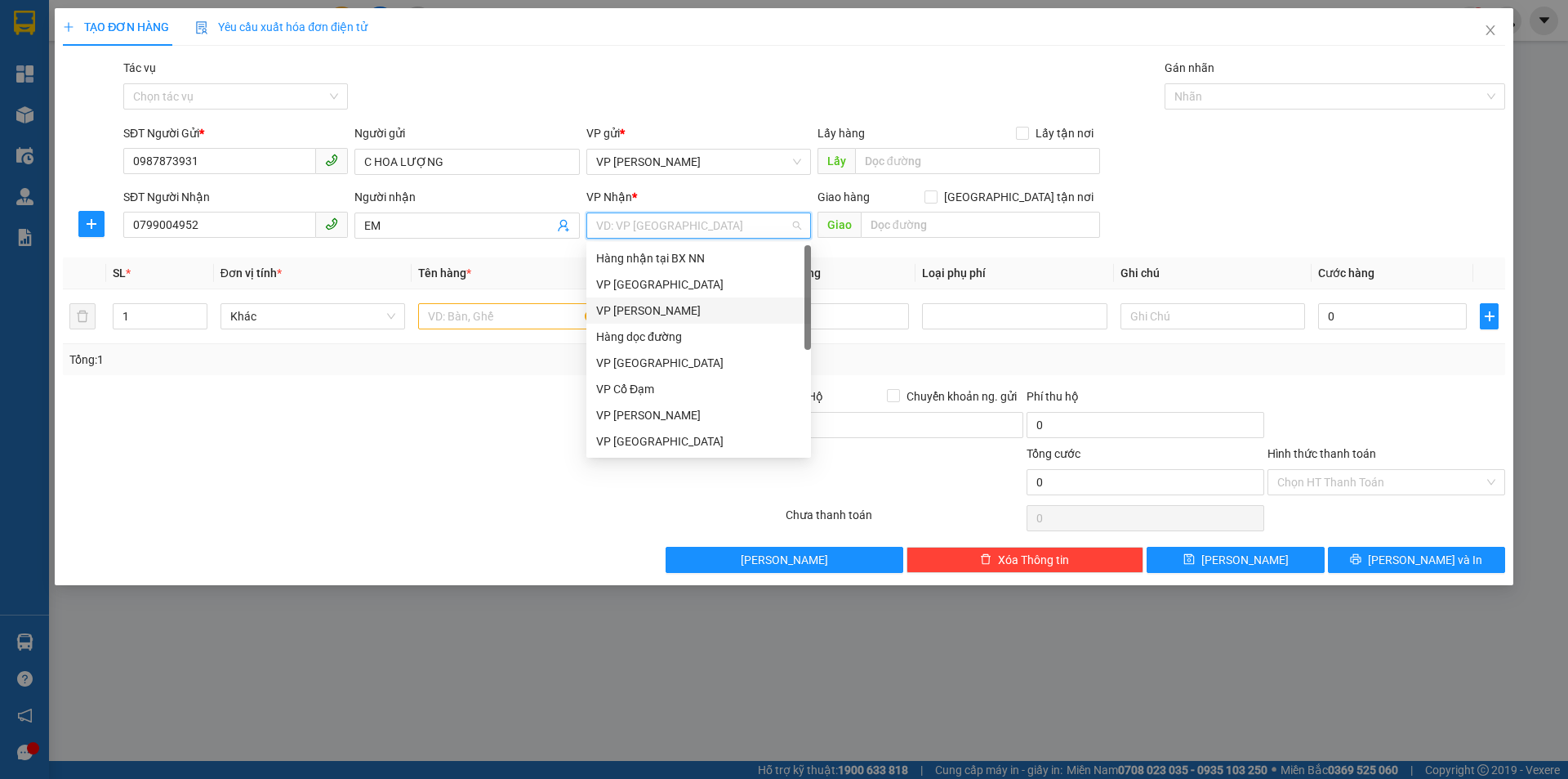
click at [640, 305] on div "VP [PERSON_NAME]" at bounding box center [699, 310] width 205 height 18
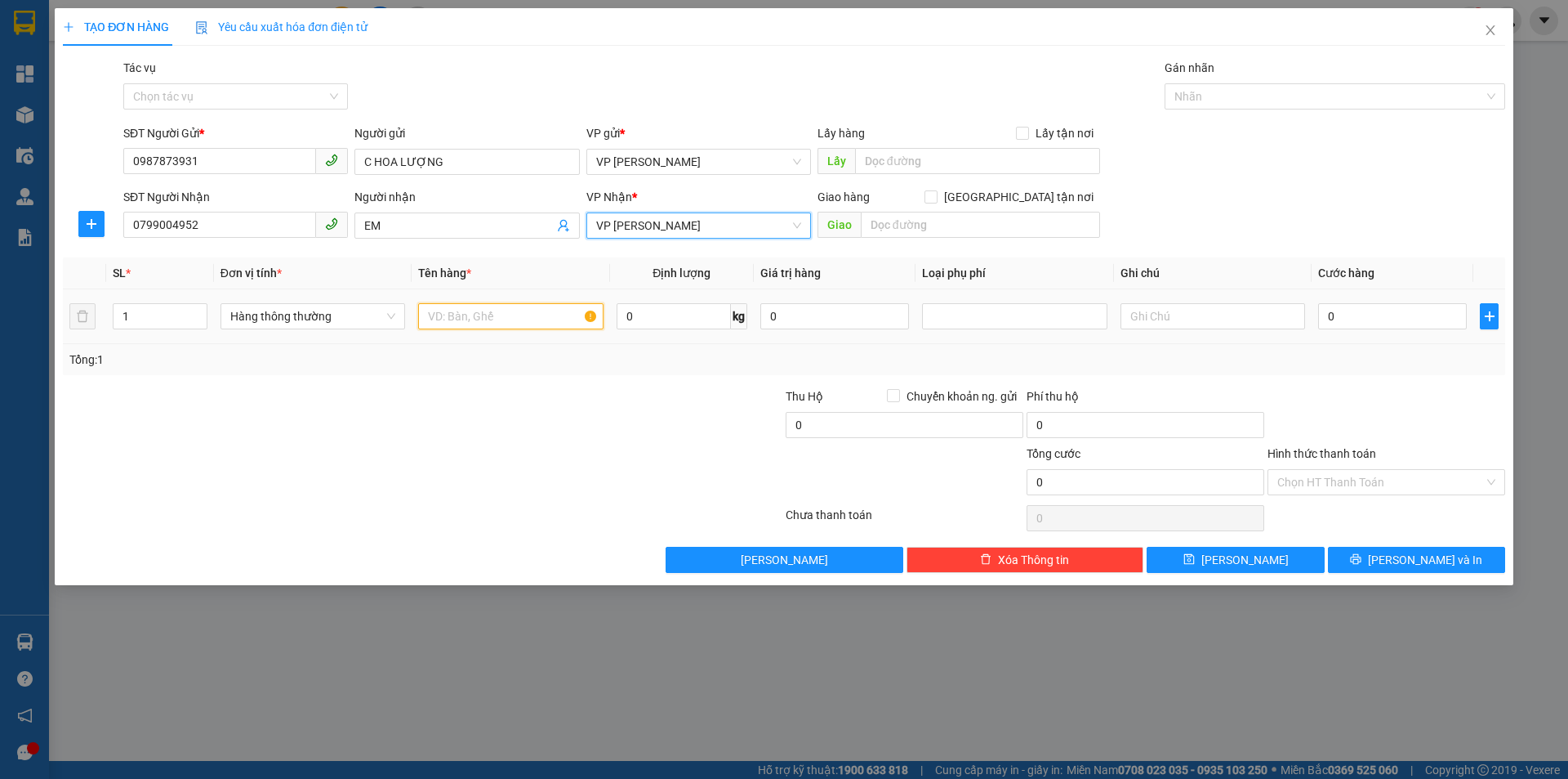
click at [455, 316] on input "text" at bounding box center [510, 316] width 185 height 26
type input "1 KIỆN"
click at [1352, 308] on input "0" at bounding box center [1392, 316] width 149 height 26
type input "6"
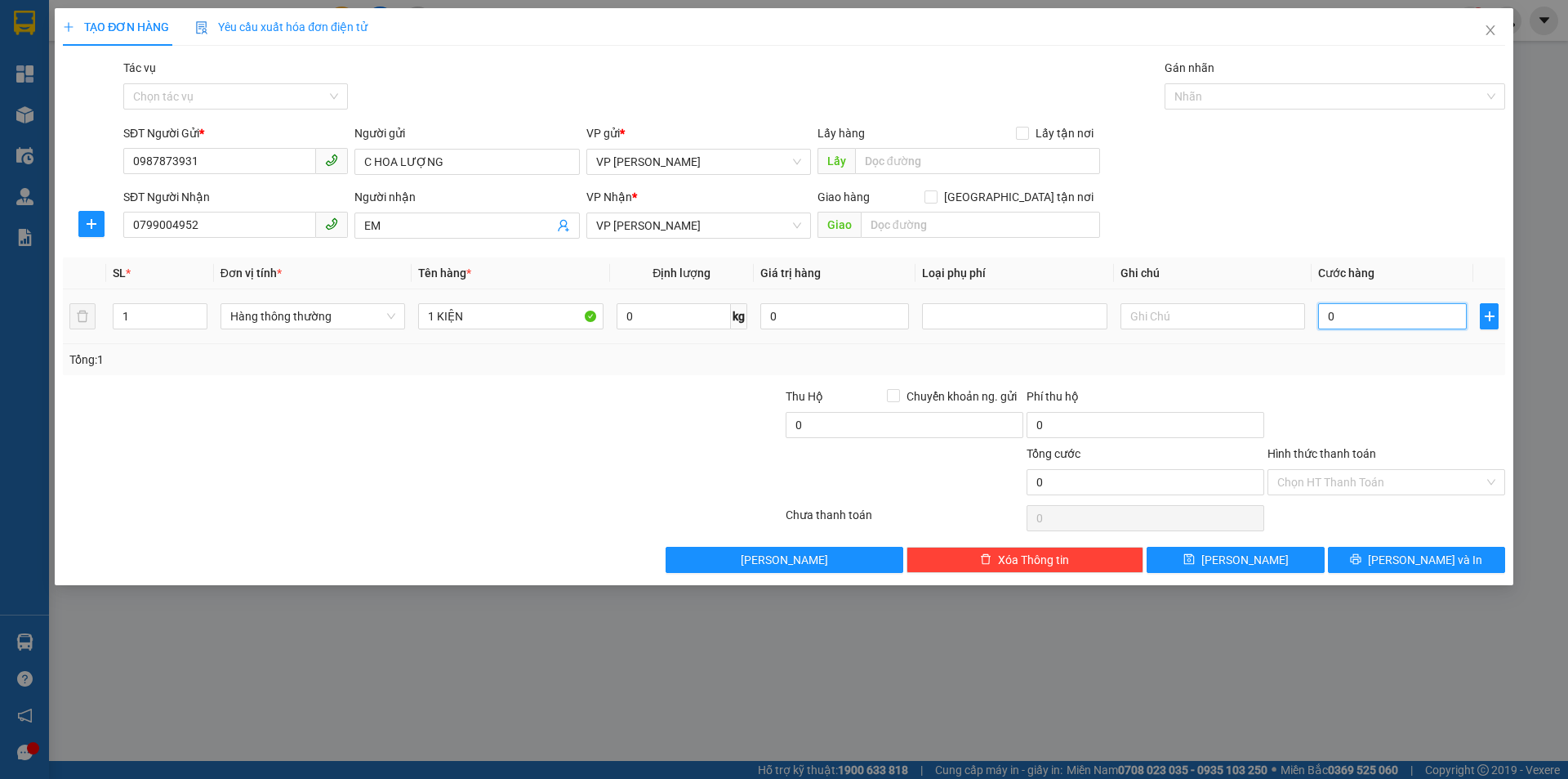
type input "6"
type input "60"
type input "600"
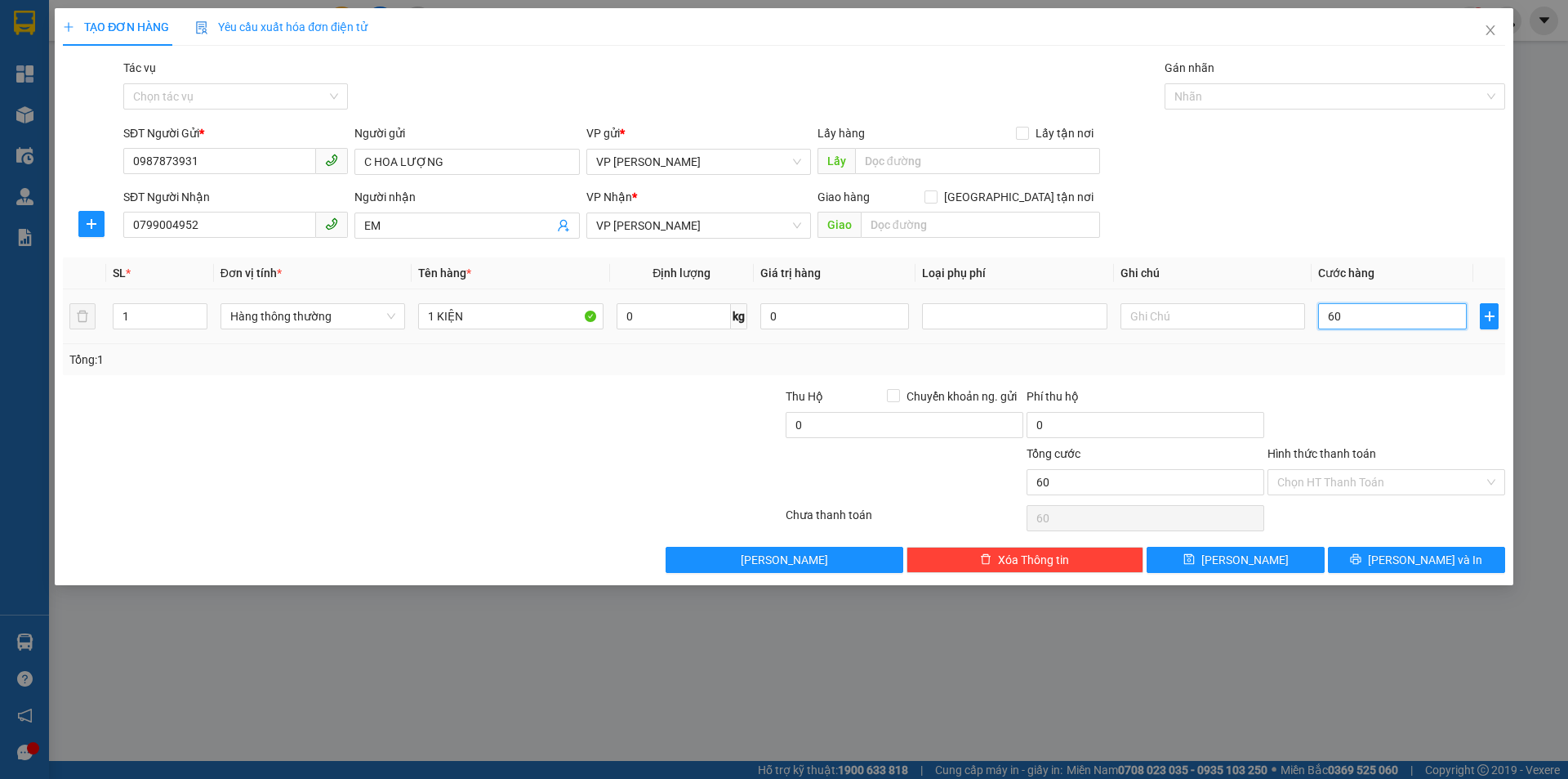
type input "600"
type input "6.000"
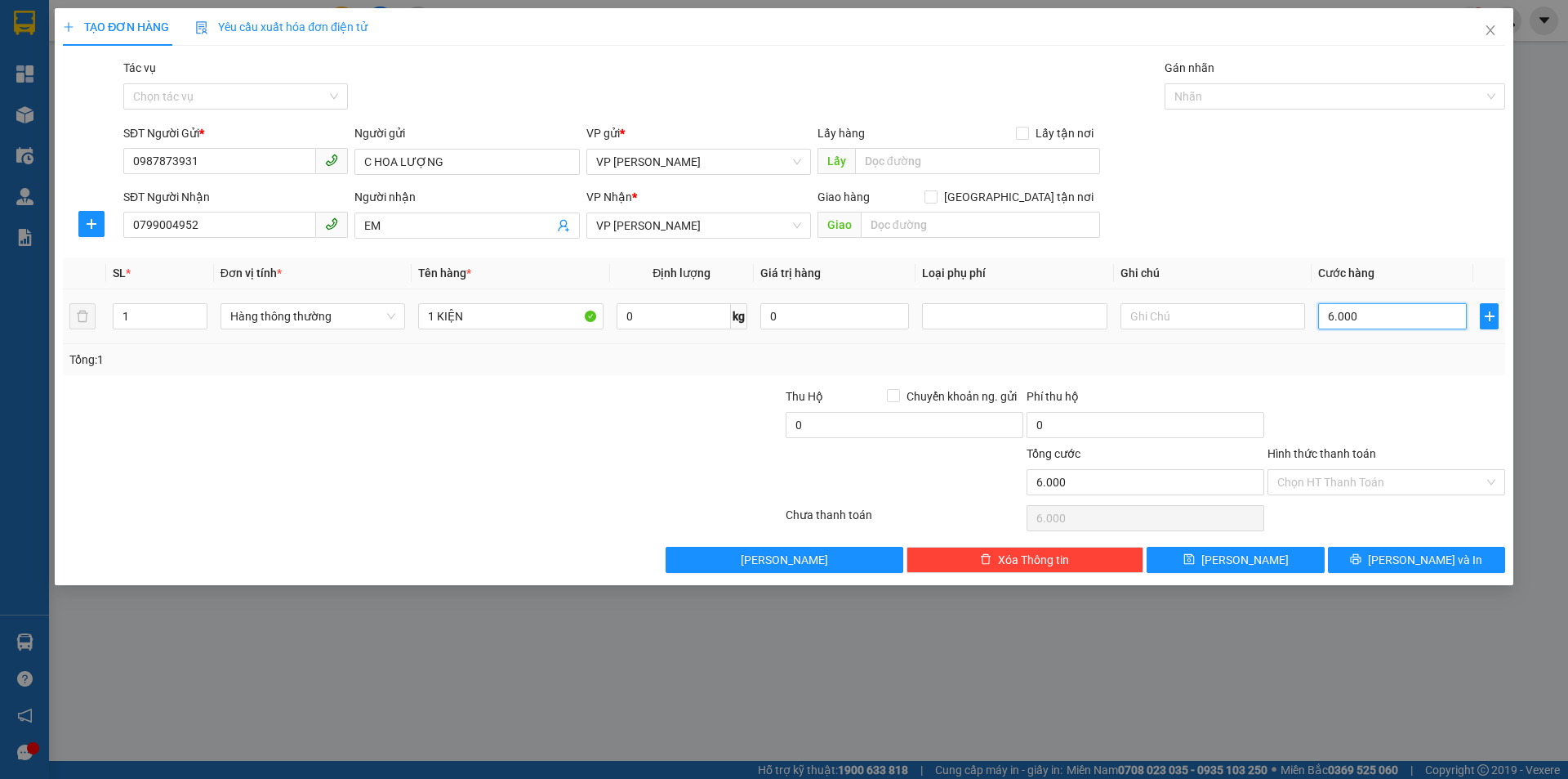
type input "60.000"
click at [1341, 475] on input "Hình thức thanh toán" at bounding box center [1380, 482] width 207 height 24
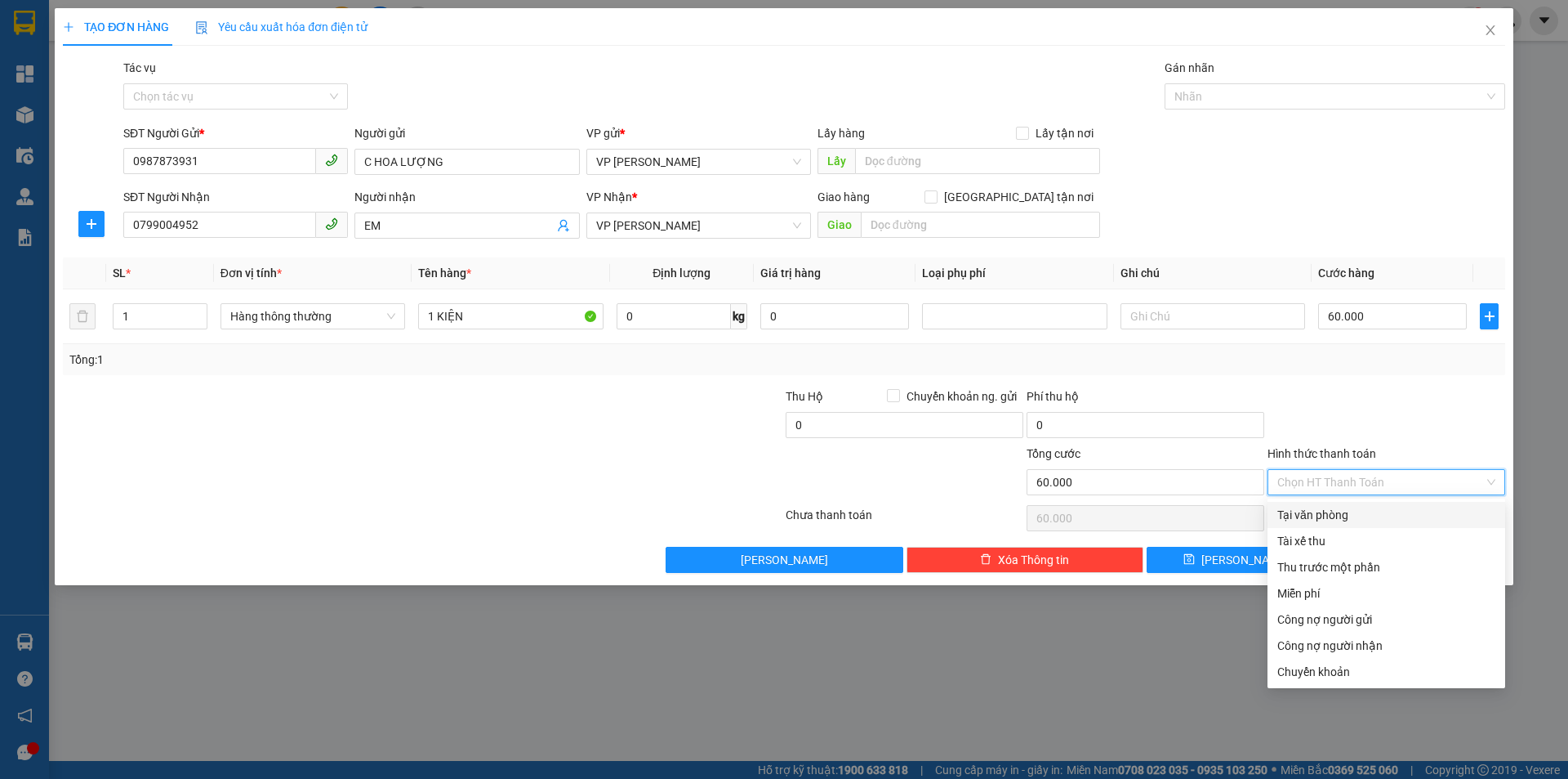
click at [1330, 516] on div "Tại văn phòng" at bounding box center [1386, 515] width 218 height 18
type input "0"
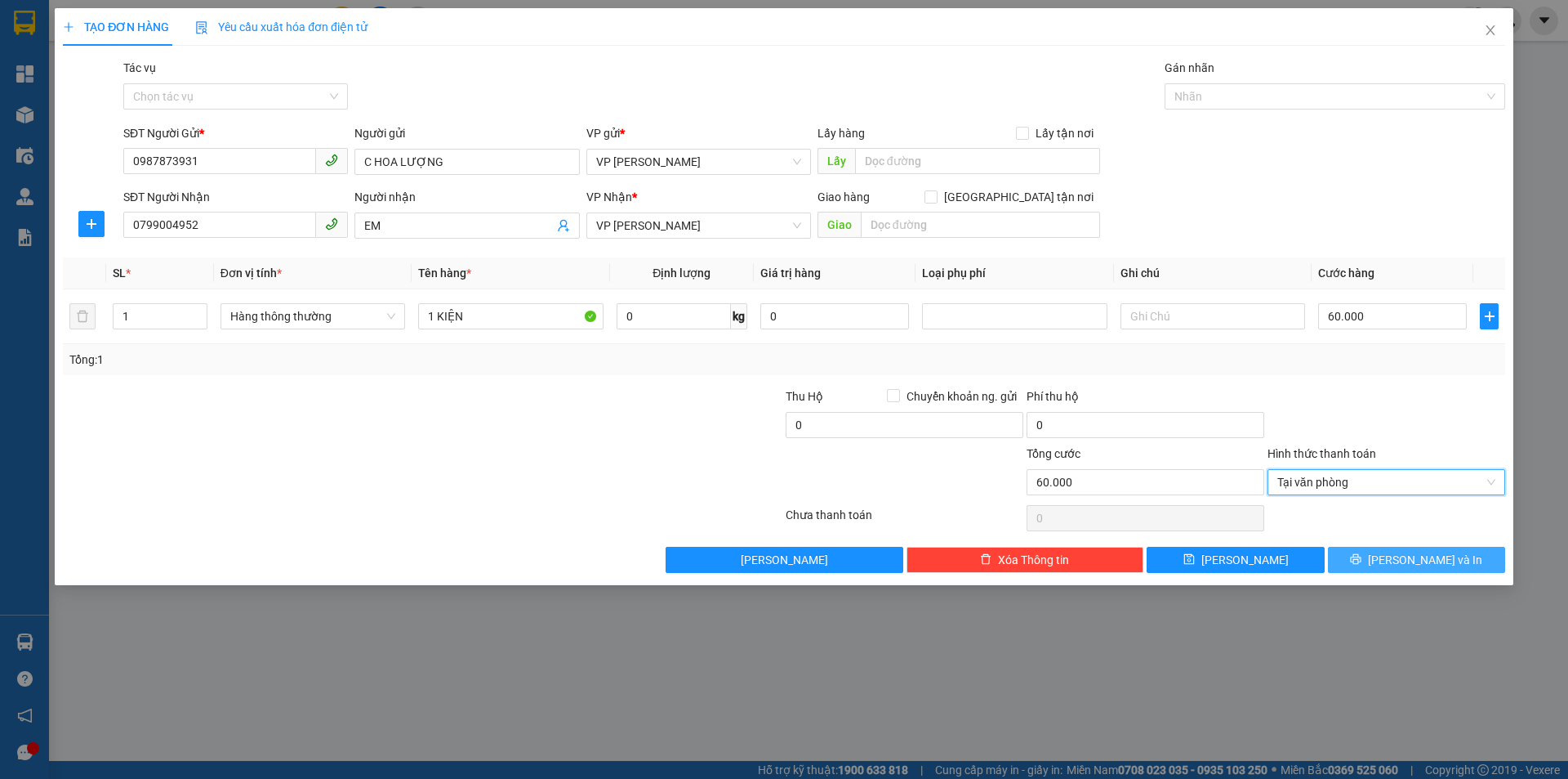
click at [1361, 565] on icon "printer" at bounding box center [1355, 559] width 12 height 12
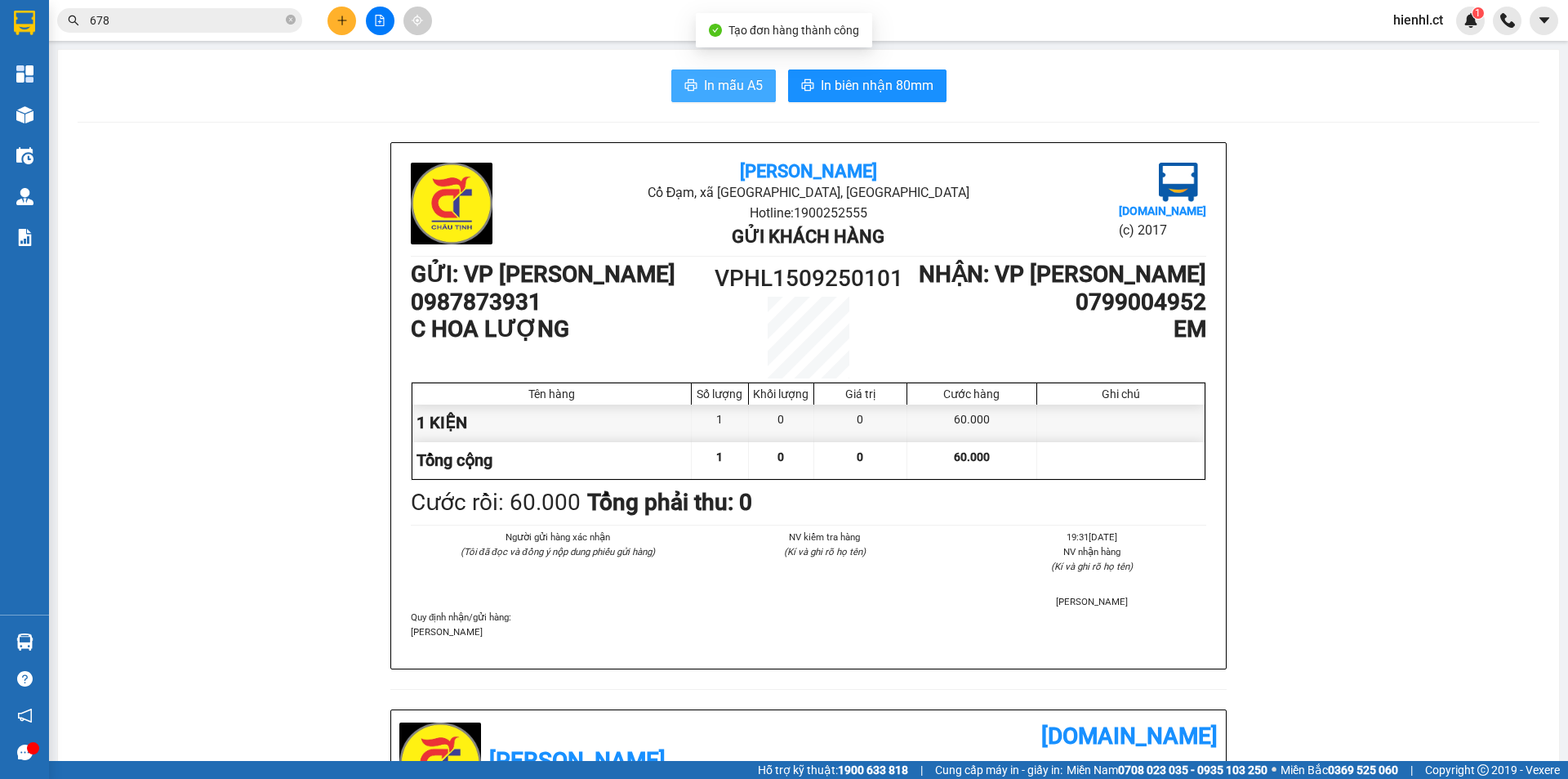
click at [717, 84] on span "In mẫu A5" at bounding box center [733, 85] width 59 height 21
